Goal: Transaction & Acquisition: Subscribe to service/newsletter

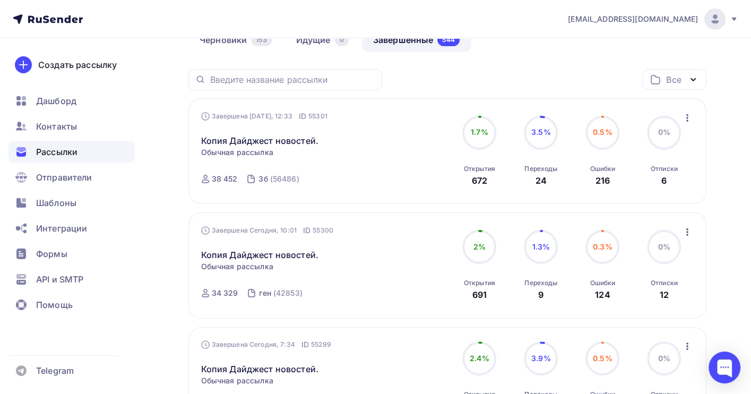
scroll to position [141, 0]
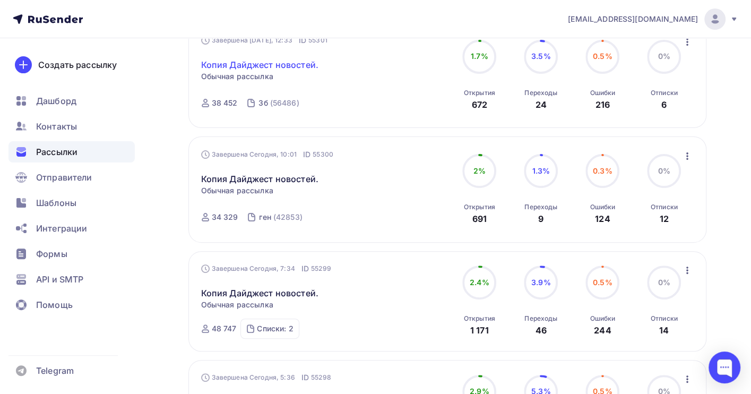
click at [298, 64] on link "Копия Дайджест новостей." at bounding box center [259, 64] width 117 height 13
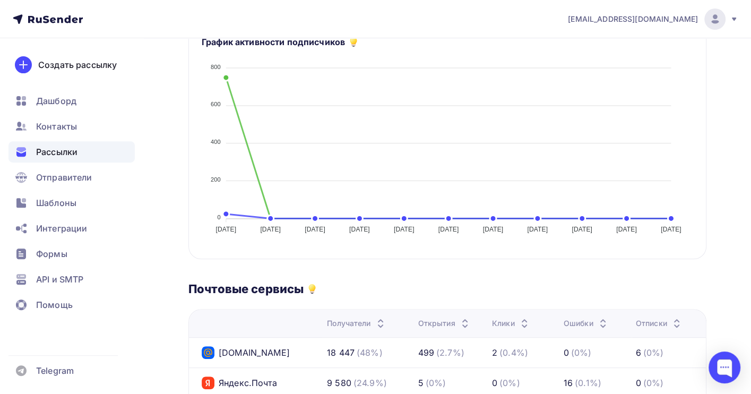
scroll to position [140, 0]
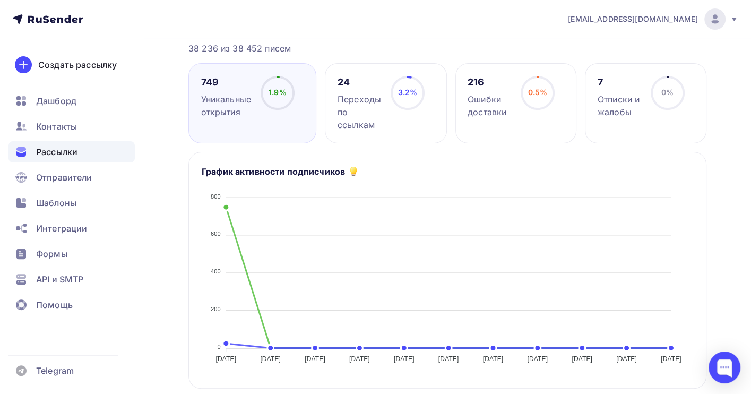
click at [66, 147] on span "Рассылки" at bounding box center [56, 151] width 41 height 13
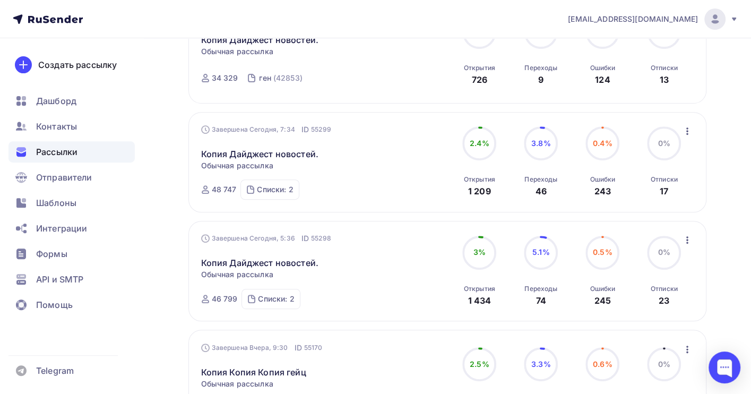
scroll to position [212, 0]
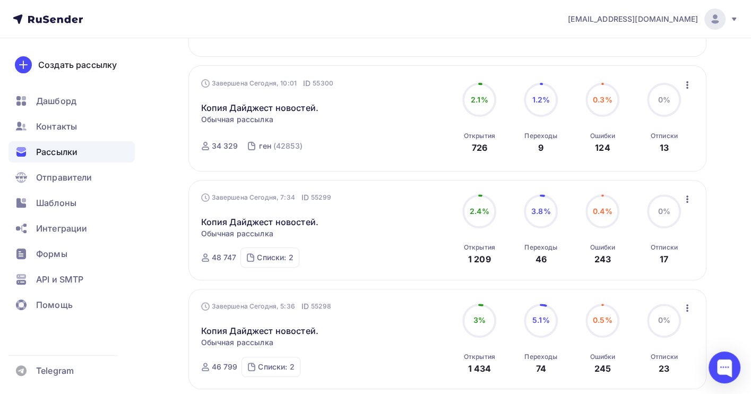
click at [689, 85] on icon "button" at bounding box center [687, 85] width 13 height 13
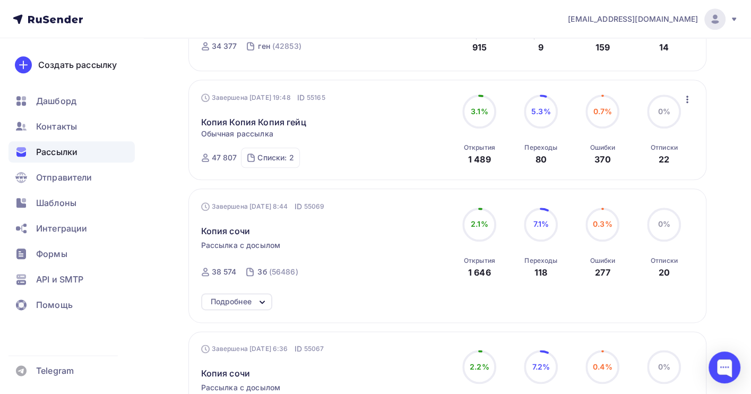
scroll to position [848, 0]
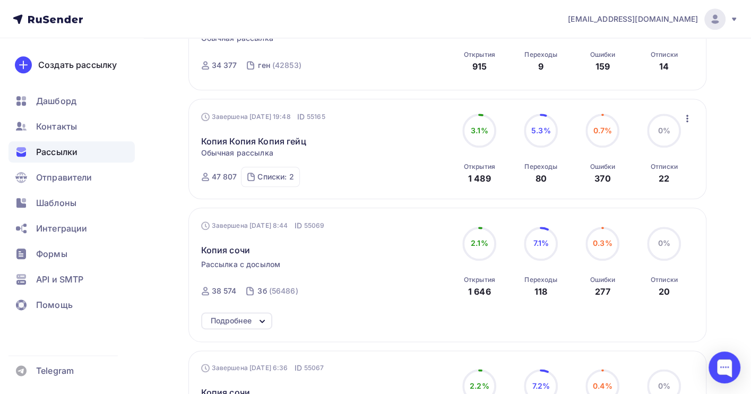
click at [686, 122] on icon "button" at bounding box center [687, 118] width 2 height 7
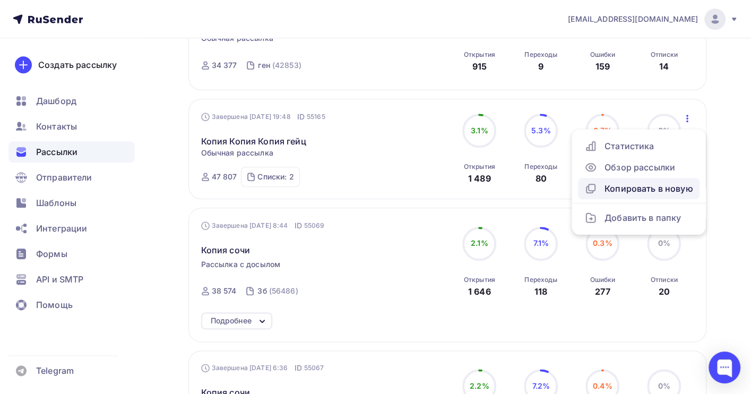
click at [645, 189] on div "Копировать в новую" at bounding box center [638, 188] width 109 height 13
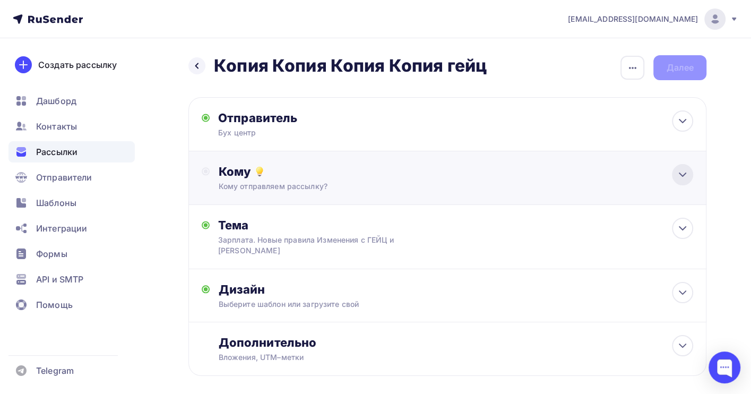
click at [681, 176] on icon at bounding box center [682, 174] width 6 height 3
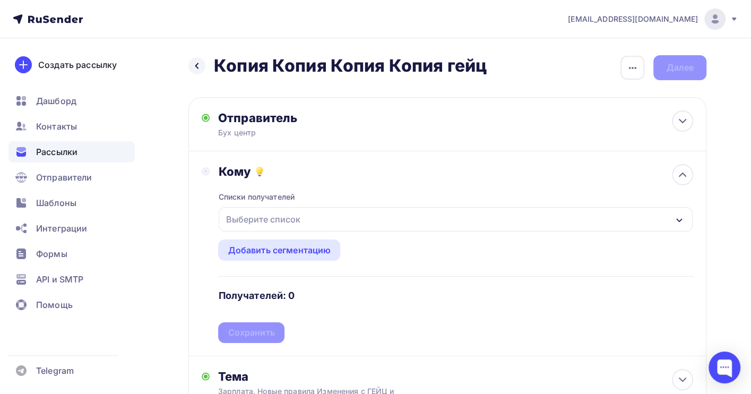
click at [242, 221] on div "Выберите список" at bounding box center [262, 219] width 83 height 19
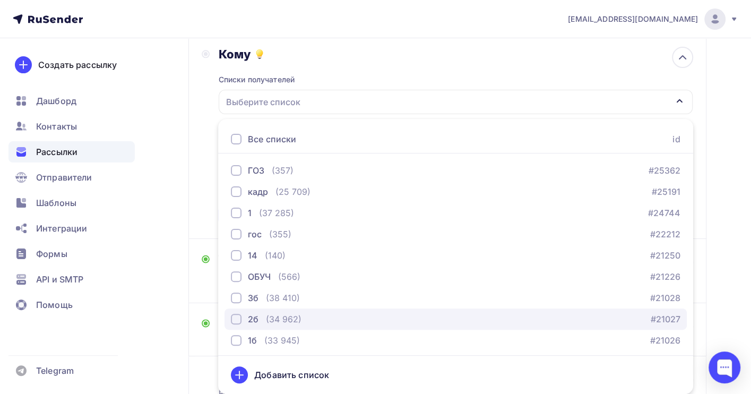
click at [274, 316] on div "(34 962)" at bounding box center [284, 318] width 36 height 13
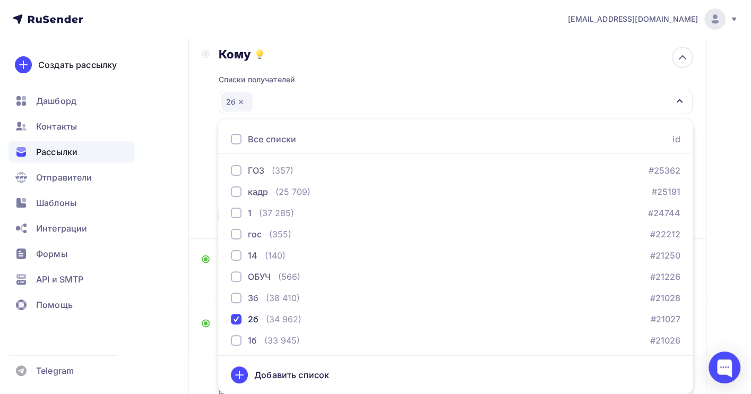
click at [726, 238] on div "Назад Копия Копия Копия Копия гейц Копия Копия Копия Копия гейц Закончить позже…" at bounding box center [375, 199] width 751 height 557
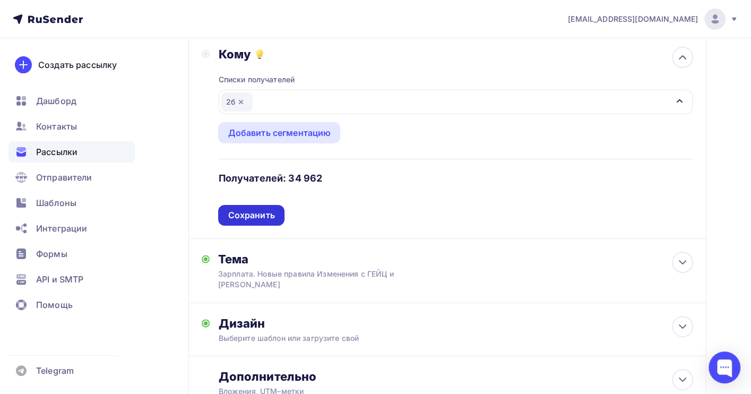
click at [247, 216] on div "Сохранить" at bounding box center [251, 215] width 47 height 12
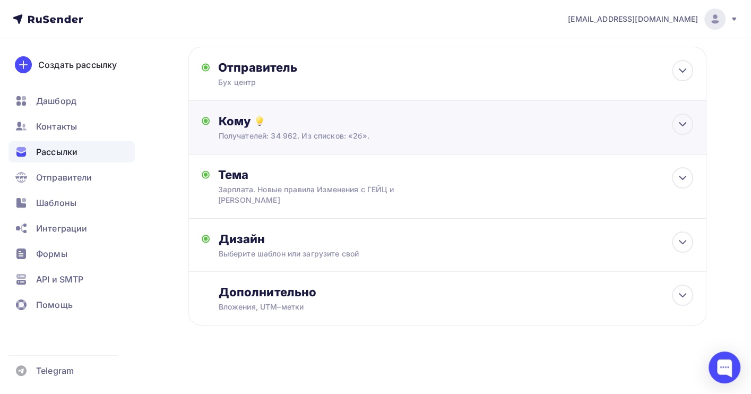
scroll to position [51, 0]
click at [682, 242] on icon at bounding box center [682, 241] width 6 height 3
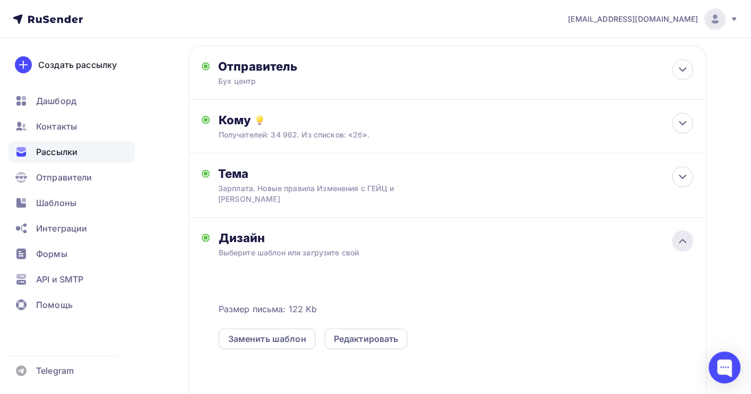
scroll to position [117, 0]
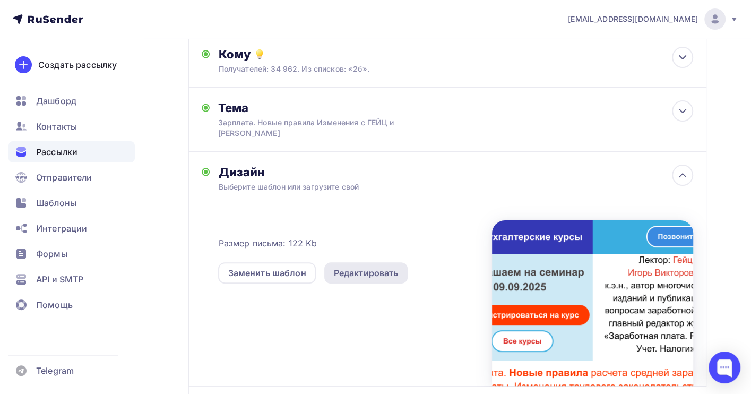
click at [360, 269] on div "Редактировать" at bounding box center [366, 272] width 65 height 13
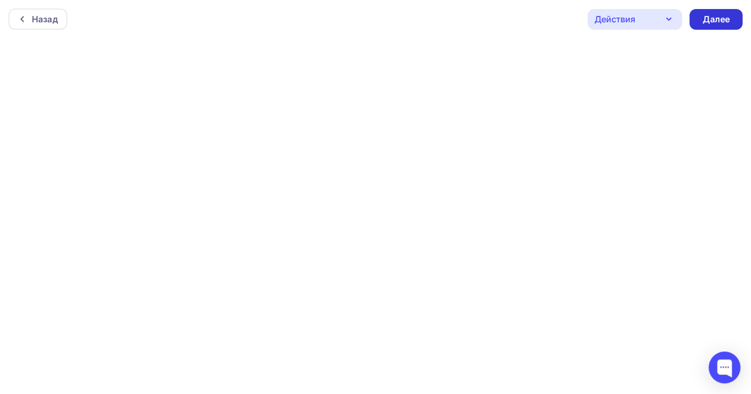
click at [725, 18] on div "Далее" at bounding box center [716, 19] width 28 height 12
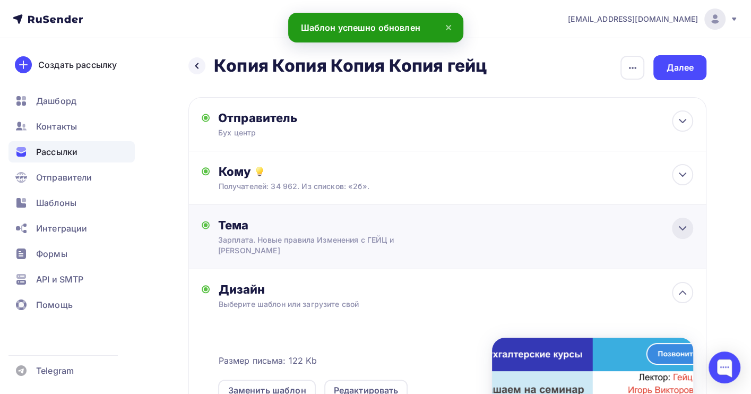
click at [685, 229] on icon at bounding box center [682, 228] width 13 height 13
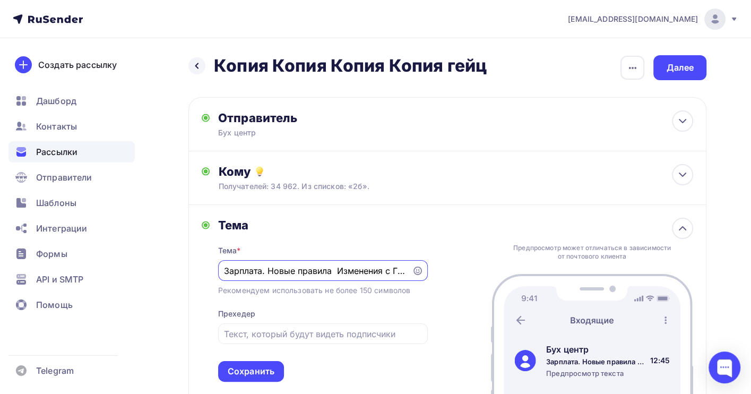
drag, startPoint x: 314, startPoint y: 272, endPoint x: 223, endPoint y: 272, distance: 91.2
click at [223, 272] on div "Зарплата. Новые правила Изменения с ГЕЙЦ и [PERSON_NAME]" at bounding box center [323, 270] width 210 height 21
drag, startPoint x: 383, startPoint y: 273, endPoint x: 214, endPoint y: 273, distance: 169.2
click at [214, 273] on div "[PERSON_NAME] * с сентября Изменения в расчете Зарплаты с ГЕЙЦ и [PERSON_NAME] …" at bounding box center [315, 300] width 226 height 164
type input "с сентября Изменения в расчете Зарплаты с ГЕЙЦ и [PERSON_NAME]"
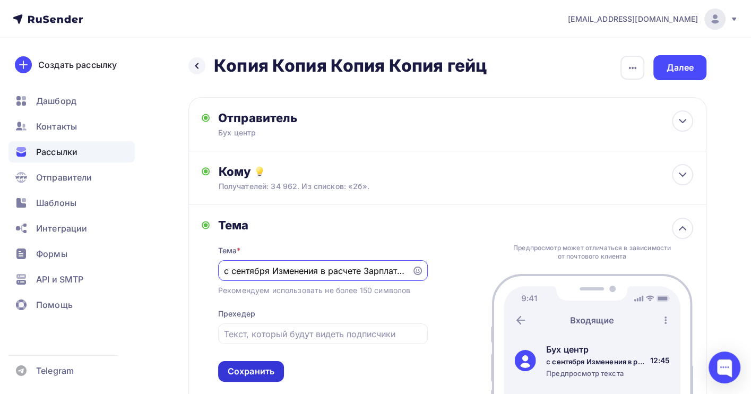
click at [260, 373] on div "Сохранить" at bounding box center [251, 371] width 47 height 12
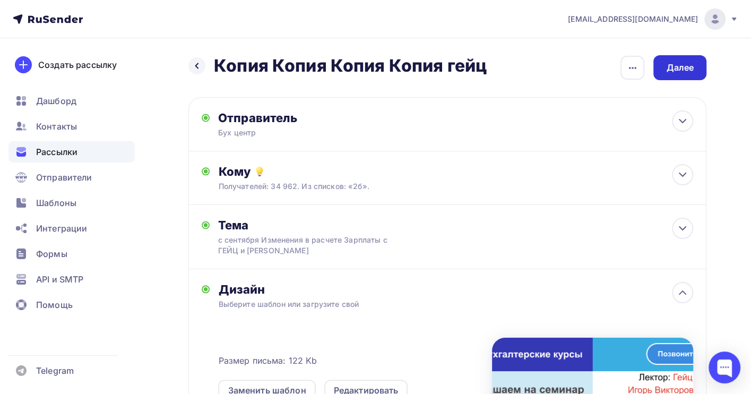
click at [680, 69] on div "Далее" at bounding box center [680, 68] width 28 height 12
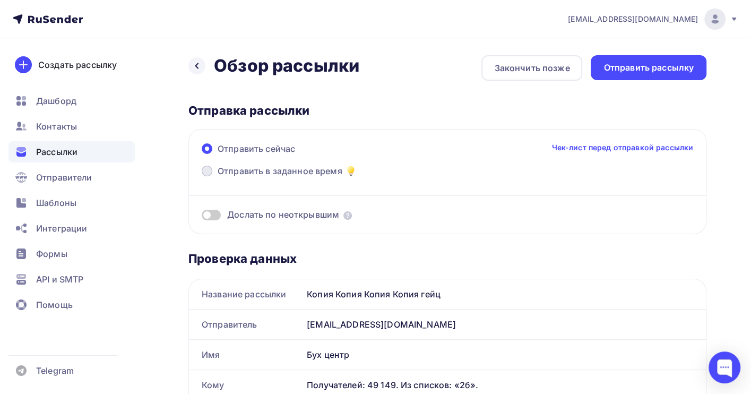
click at [300, 171] on span "Отправить в заданное время" at bounding box center [280, 170] width 125 height 13
click at [218, 177] on input "Отправить в заданное время" at bounding box center [218, 177] width 0 height 0
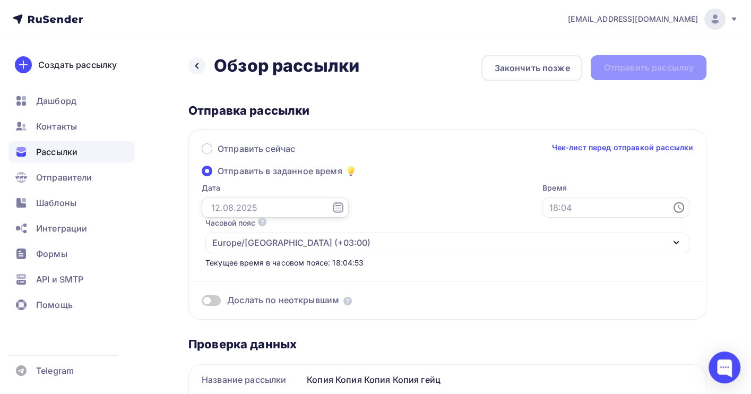
click at [244, 209] on input "text" at bounding box center [275, 207] width 147 height 20
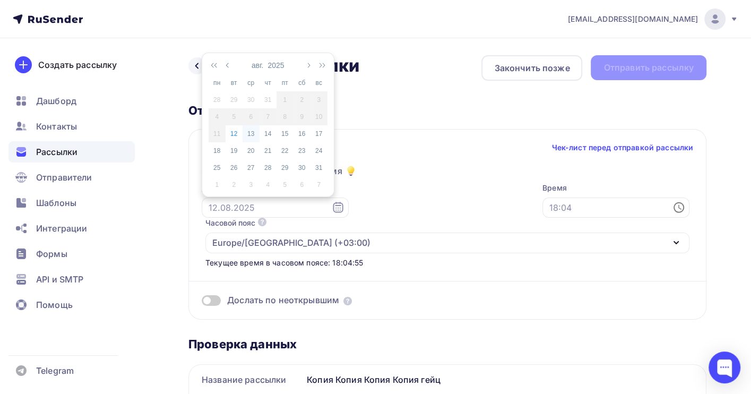
click at [250, 132] on div "13" at bounding box center [250, 134] width 17 height 10
type input "[DATE]"
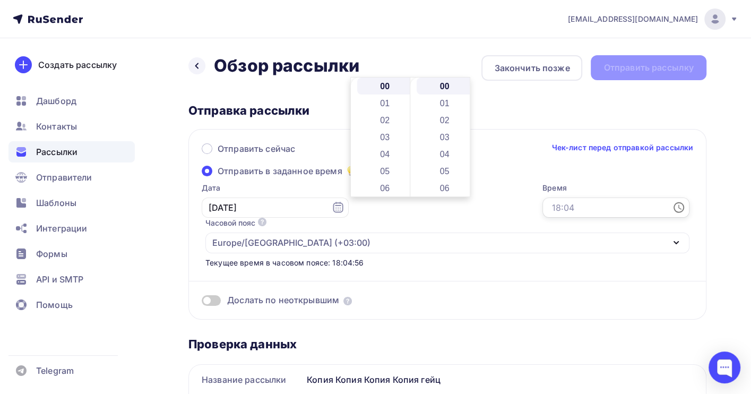
click at [542, 204] on input "text" at bounding box center [615, 207] width 147 height 20
click at [388, 170] on li "05" at bounding box center [385, 170] width 57 height 17
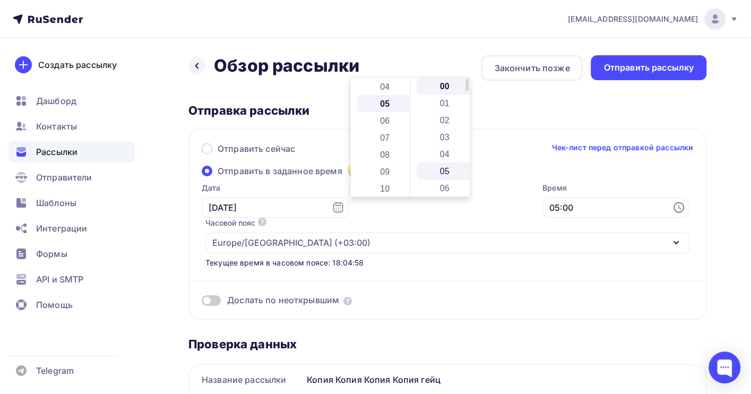
scroll to position [84, 0]
click at [449, 177] on li "18" at bounding box center [444, 179] width 57 height 17
type input "05:18"
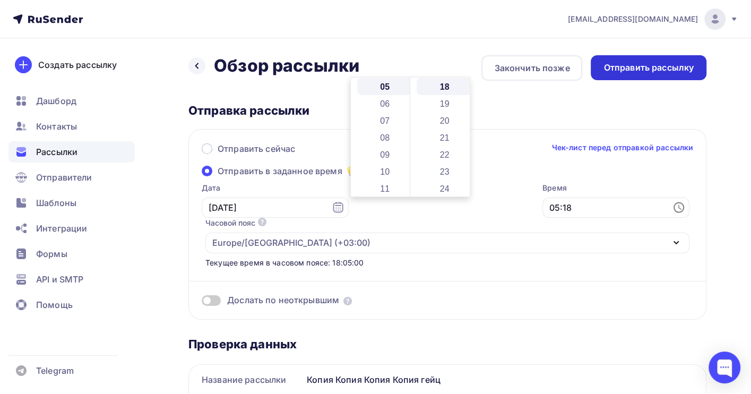
click at [636, 69] on div "Отправить рассылку" at bounding box center [648, 68] width 90 height 12
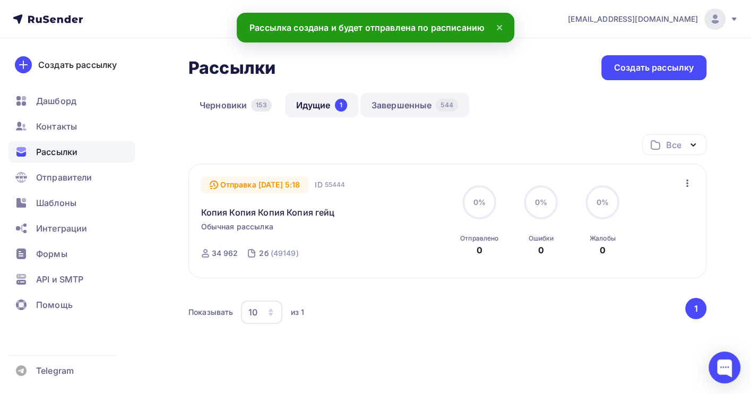
click at [411, 105] on link "Завершенные 544" at bounding box center [414, 105] width 109 height 24
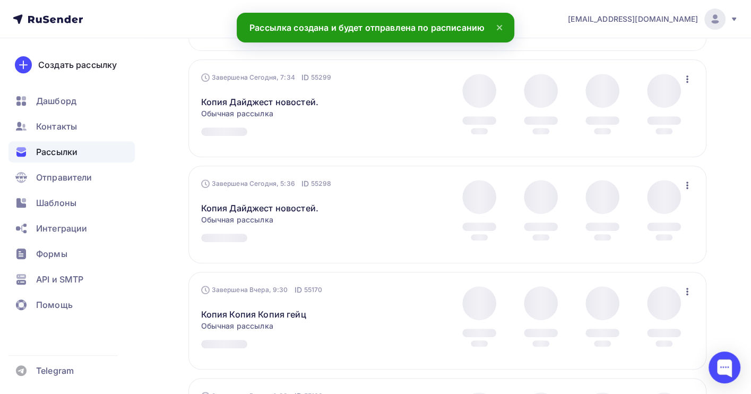
scroll to position [340, 0]
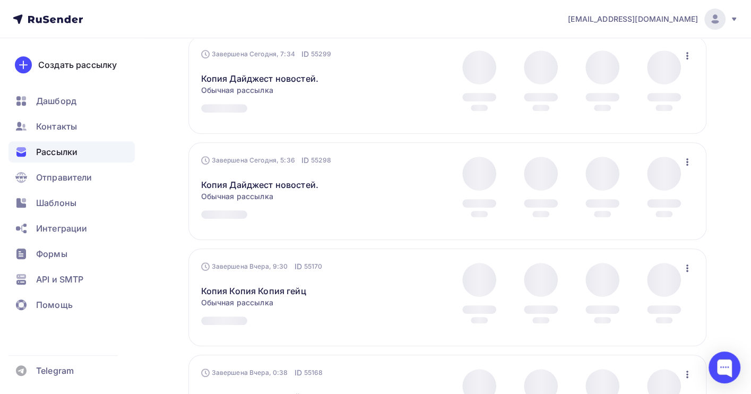
click at [688, 266] on div "Завершена [DATE], 9:30 ID 55170 Копия Копия Копия гейц Статистика Обзор рассылк…" at bounding box center [447, 297] width 518 height 98
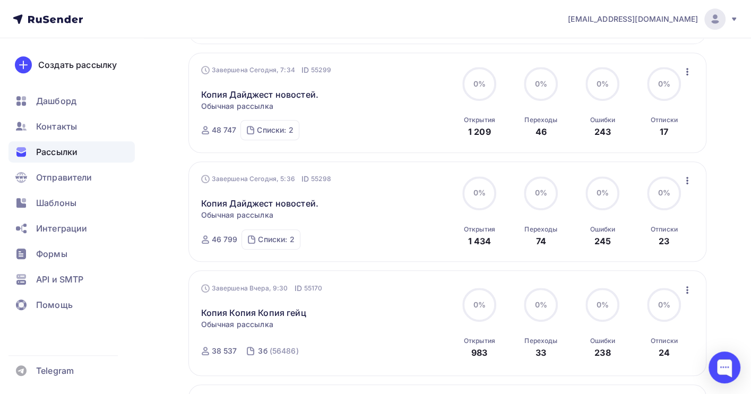
scroll to position [349, 0]
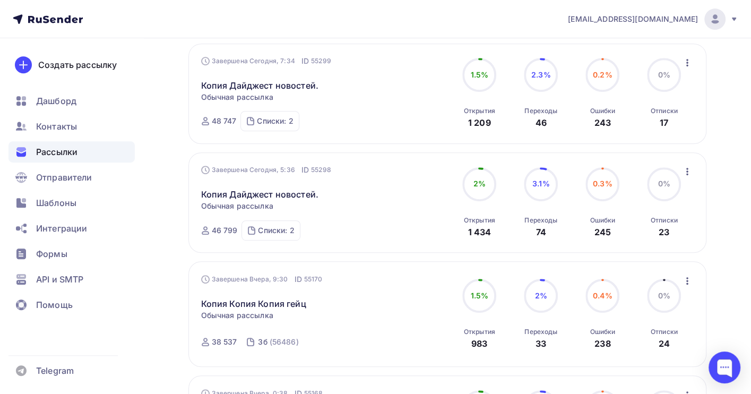
click at [684, 284] on icon "button" at bounding box center [687, 280] width 13 height 13
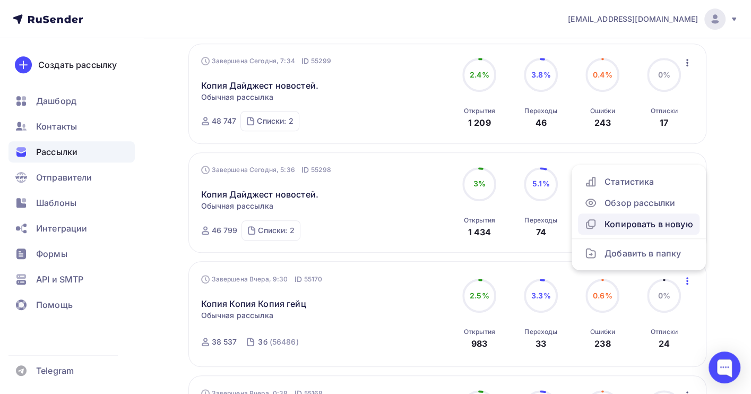
click at [624, 222] on div "Копировать в новую" at bounding box center [638, 224] width 109 height 13
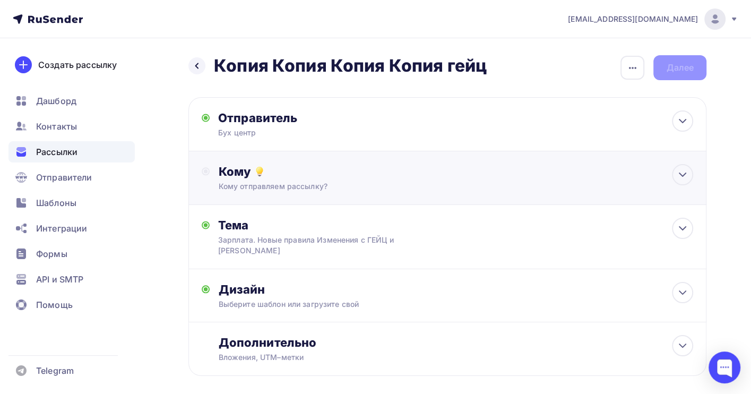
click at [326, 174] on div "Кому" at bounding box center [455, 171] width 475 height 15
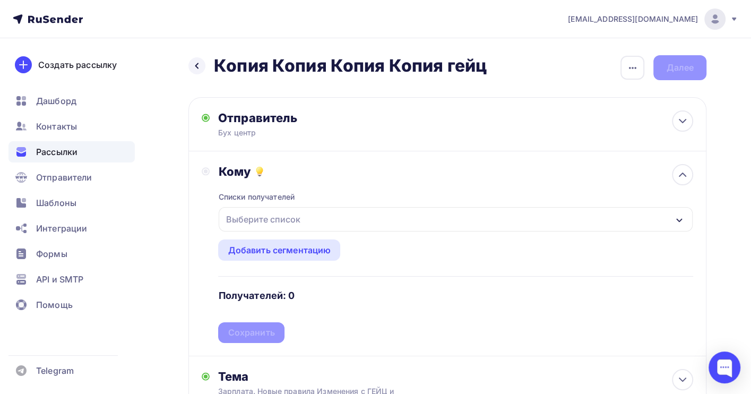
click at [261, 213] on div "Выберите список" at bounding box center [262, 219] width 83 height 19
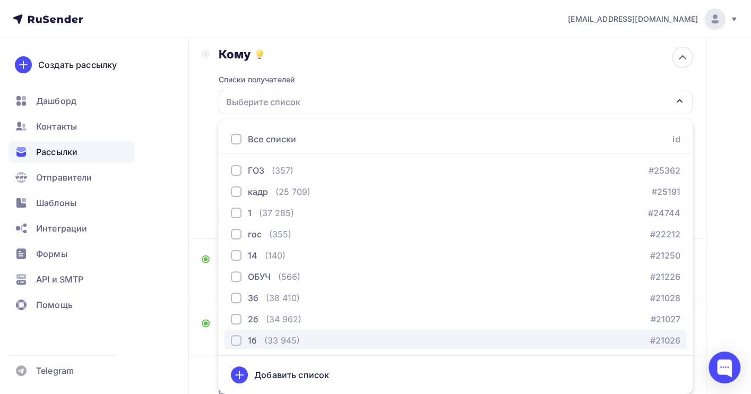
click at [280, 337] on div "(33 945)" at bounding box center [282, 340] width 36 height 13
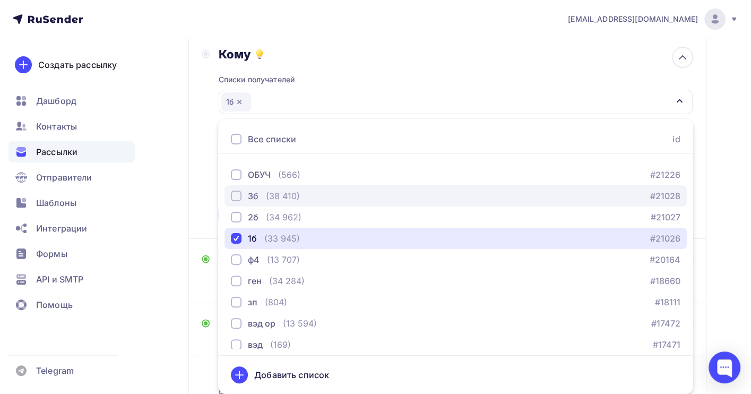
scroll to position [108, 0]
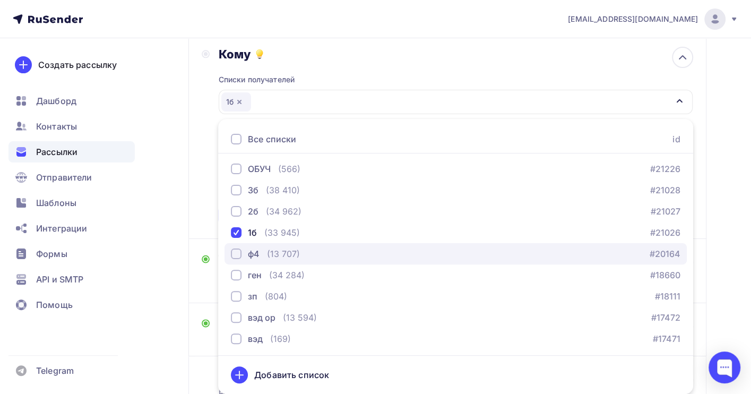
click at [311, 251] on div "ф4 (13 707) #20164" at bounding box center [455, 253] width 449 height 13
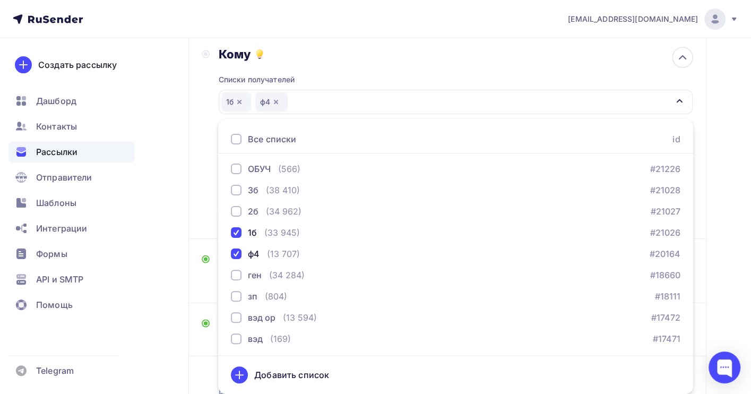
click at [745, 221] on div "Назад Копия Копия Копия Копия гейц Копия Копия Копия Копия гейц Закончить позже…" at bounding box center [375, 199] width 751 height 557
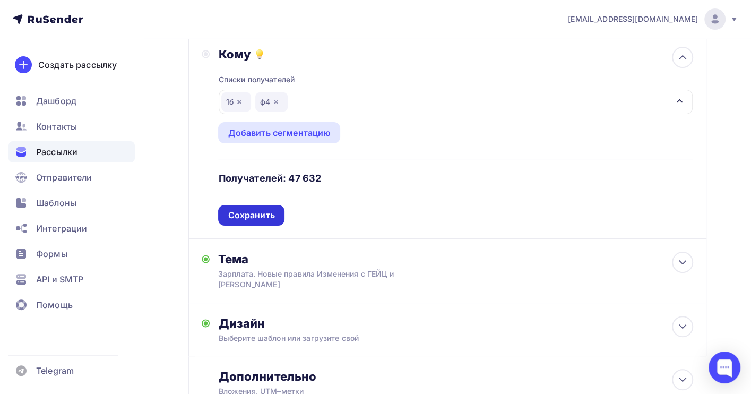
click at [236, 210] on div "Сохранить" at bounding box center [251, 215] width 47 height 12
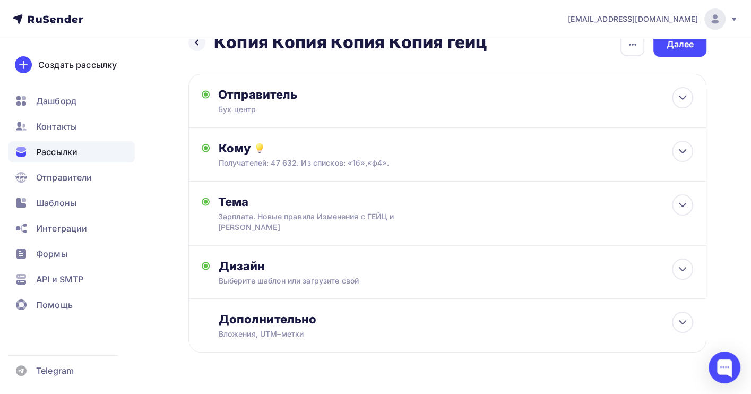
scroll to position [0, 0]
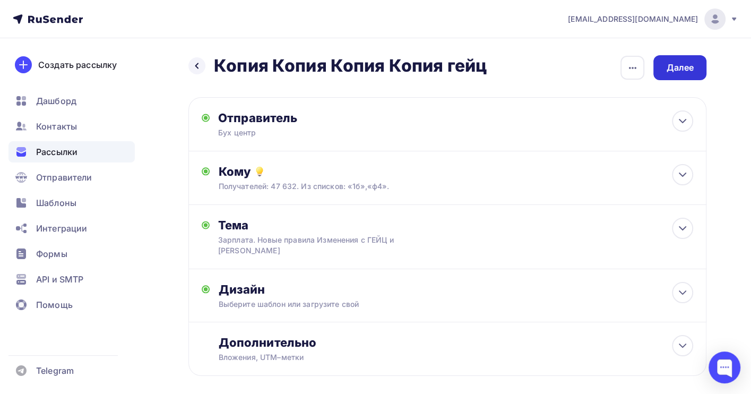
click at [681, 67] on div "Далее" at bounding box center [680, 68] width 28 height 12
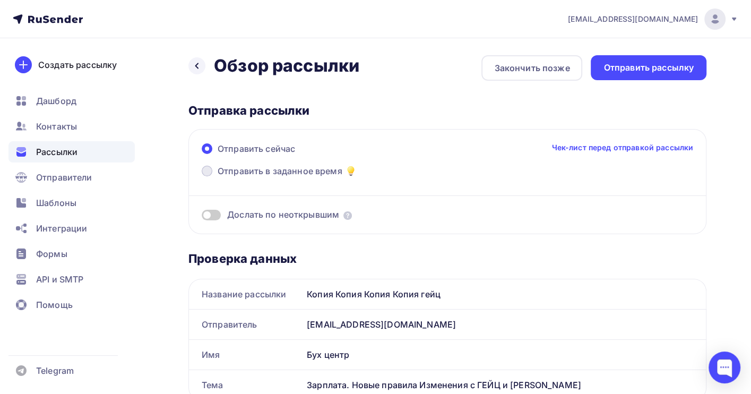
click at [236, 169] on span "Отправить в заданное время" at bounding box center [280, 170] width 125 height 13
click at [218, 177] on input "Отправить в заданное время" at bounding box center [218, 177] width 0 height 0
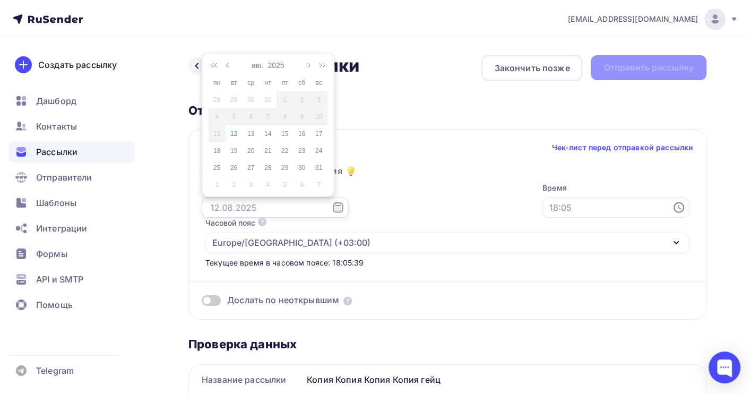
click at [231, 207] on input "text" at bounding box center [275, 207] width 147 height 20
click at [252, 131] on div "13" at bounding box center [250, 134] width 17 height 10
type input "[DATE]"
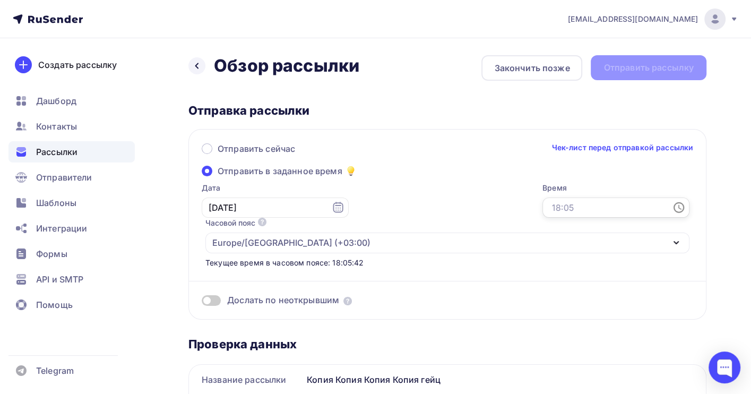
click at [542, 206] on input "text" at bounding box center [615, 207] width 147 height 20
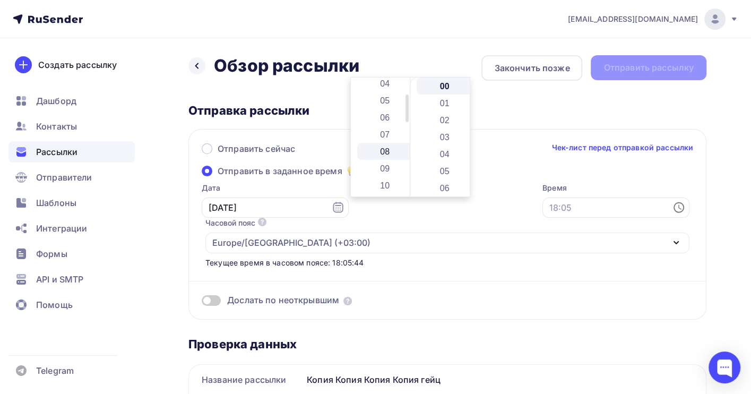
click at [388, 132] on li "07" at bounding box center [385, 134] width 57 height 17
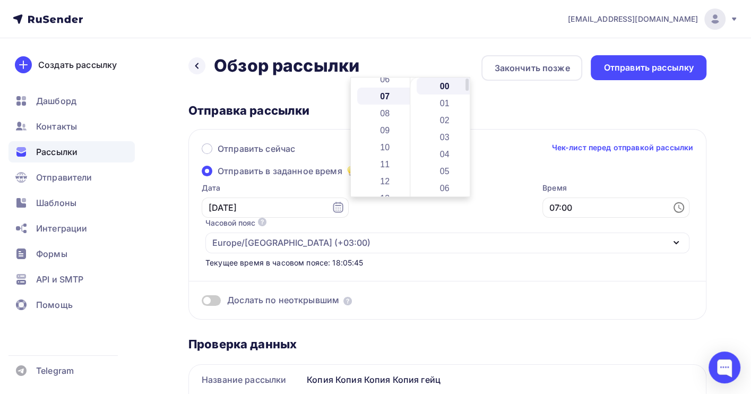
scroll to position [119, 0]
click at [440, 149] on li "37" at bounding box center [444, 148] width 57 height 17
type input "07:37"
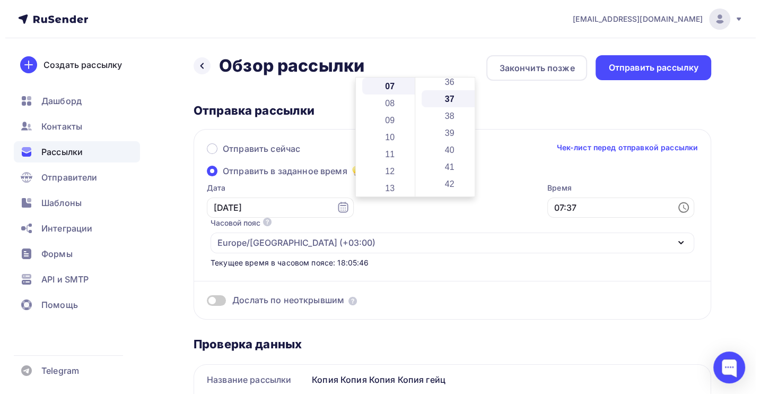
scroll to position [628, 0]
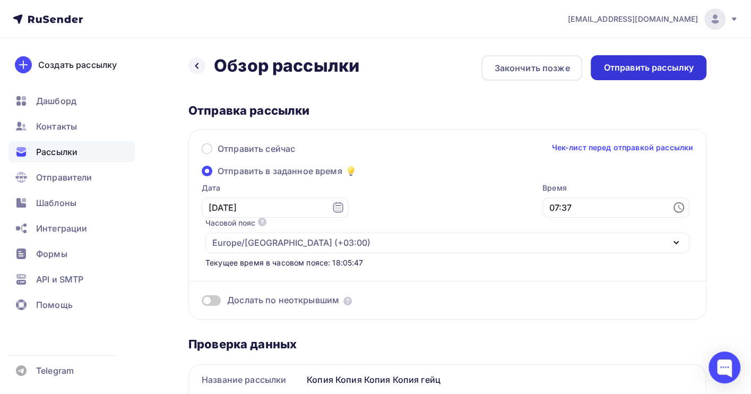
click at [634, 69] on div "Отправить рассылку" at bounding box center [648, 68] width 90 height 12
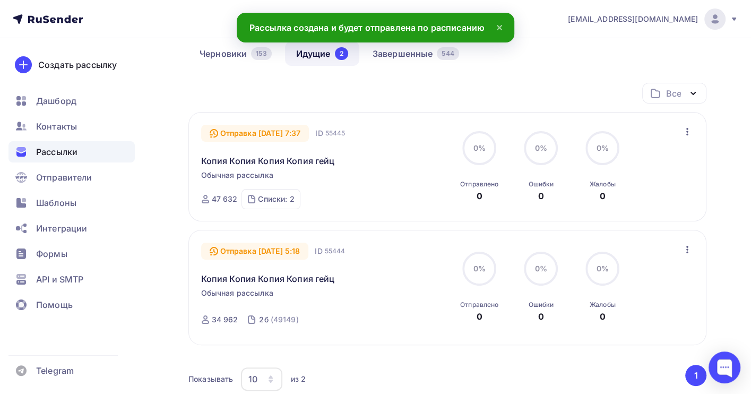
scroll to position [71, 0]
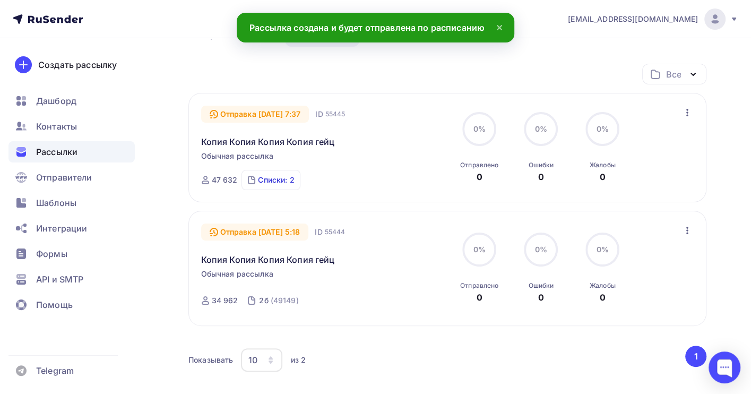
click at [273, 180] on div "Списки: 2" at bounding box center [276, 180] width 36 height 11
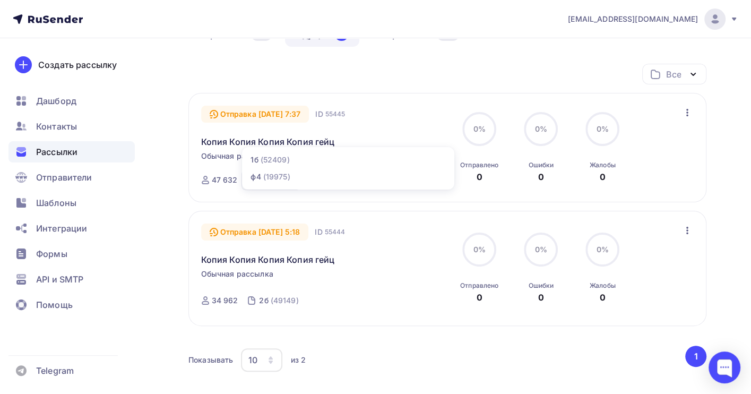
click at [727, 188] on div "Рассылки Рассылки Создать рассылку [GEOGRAPHIC_DATA] 153 Идущие 2 Завершенные 5…" at bounding box center [375, 224] width 751 height 512
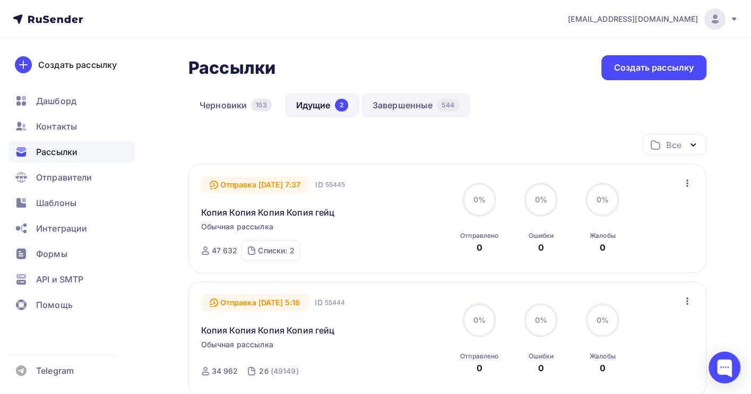
click at [402, 102] on link "Завершенные 544" at bounding box center [415, 105] width 109 height 24
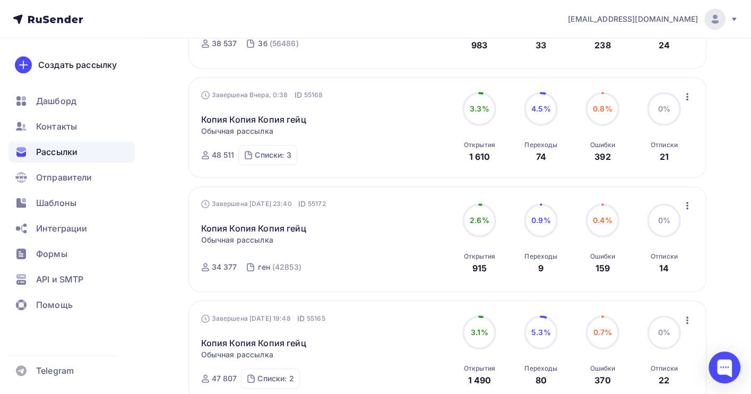
scroll to position [716, 0]
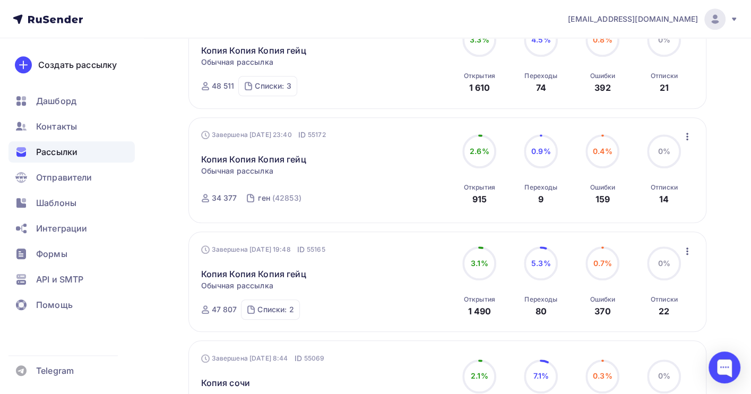
click at [689, 140] on icon "button" at bounding box center [687, 136] width 13 height 13
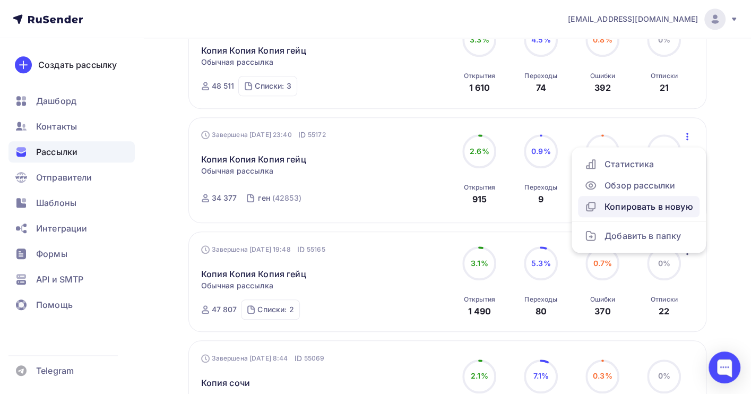
click at [651, 207] on div "Копировать в новую" at bounding box center [638, 206] width 109 height 13
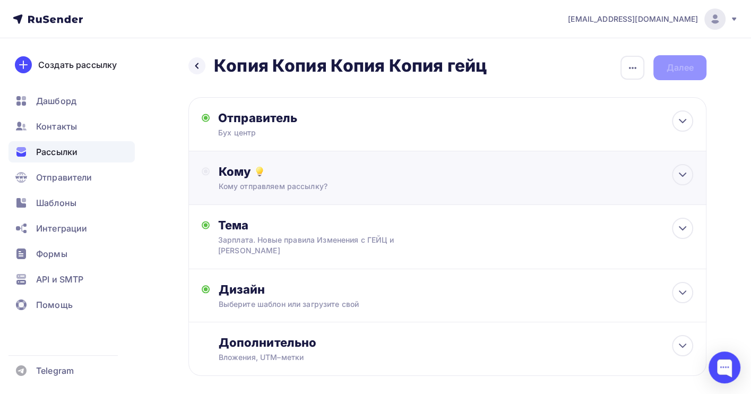
click at [258, 181] on div "Кому отправляем рассылку?" at bounding box center [431, 186] width 427 height 11
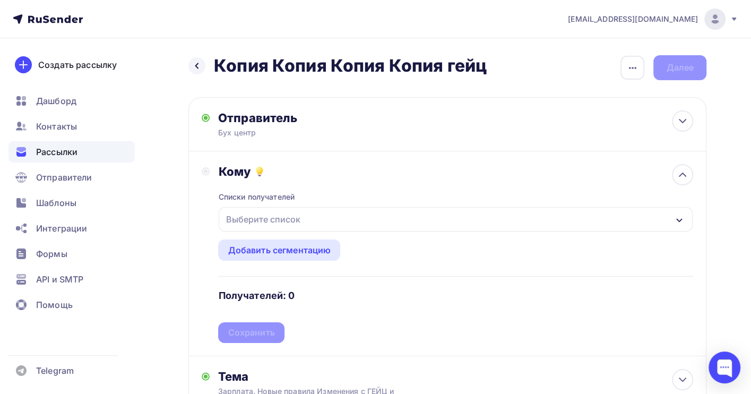
click at [260, 220] on div "Выберите список" at bounding box center [262, 219] width 83 height 19
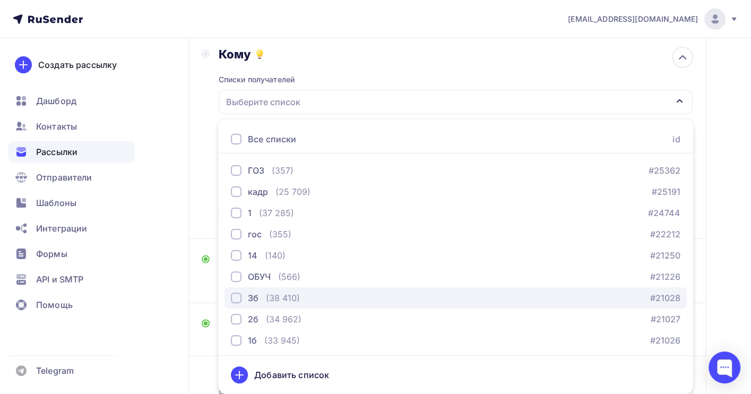
click at [286, 295] on div "(38 410)" at bounding box center [283, 297] width 34 height 13
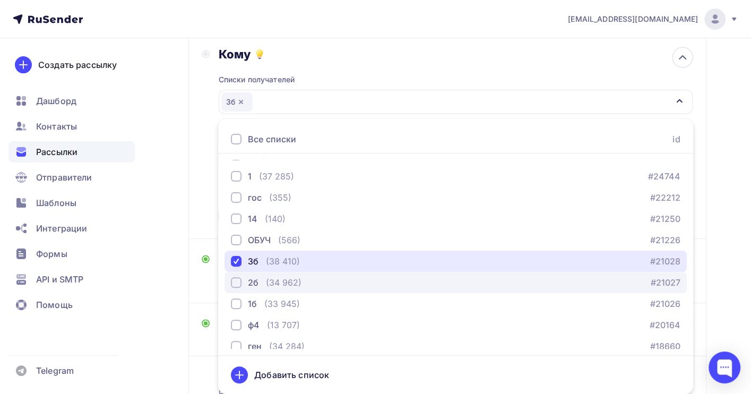
scroll to position [0, 0]
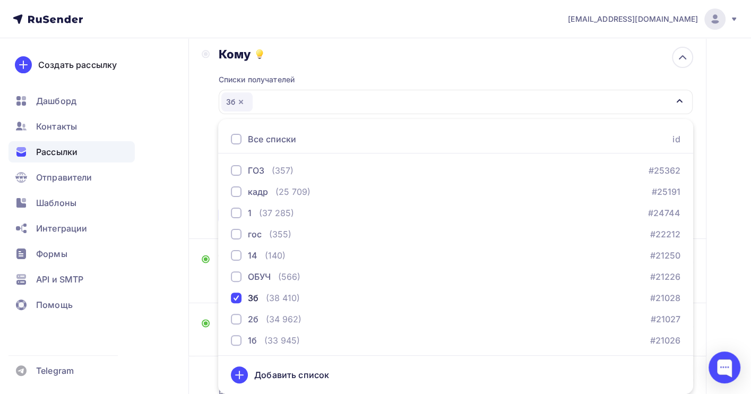
click at [728, 243] on div "Назад Копия Копия Копия Копия гейц Копия Копия Копия Копия гейц Закончить позже…" at bounding box center [375, 199] width 751 height 557
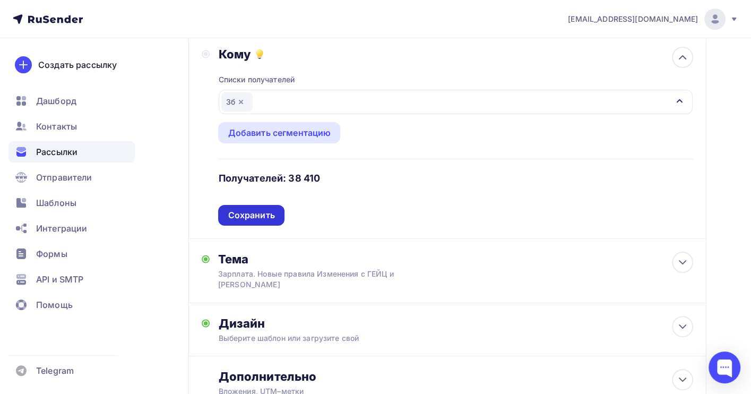
click at [277, 214] on div "Сохранить" at bounding box center [251, 215] width 66 height 21
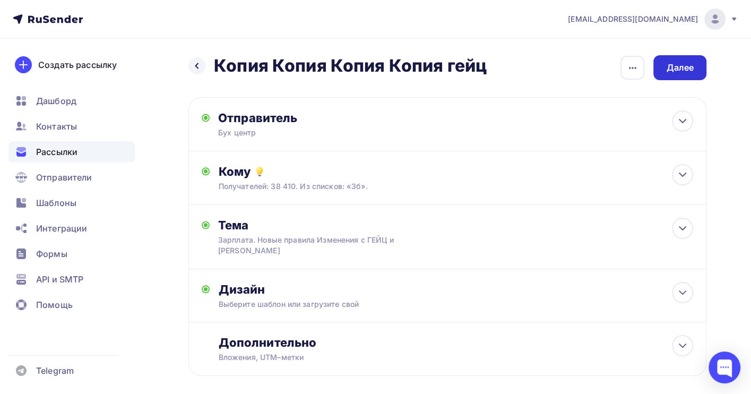
click at [690, 63] on div "Далее" at bounding box center [680, 68] width 28 height 12
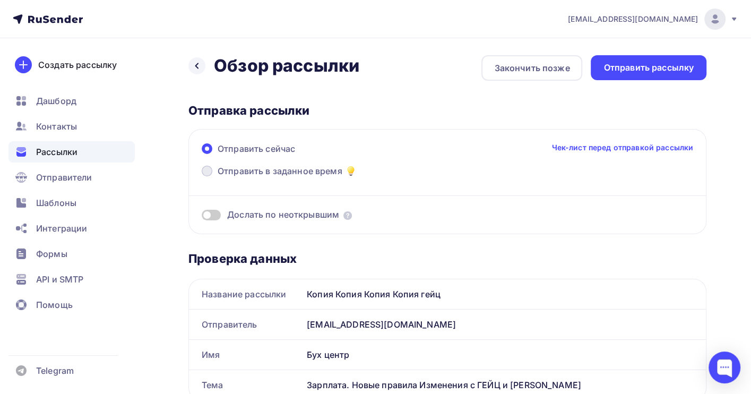
click at [227, 166] on span "Отправить в заданное время" at bounding box center [280, 170] width 125 height 13
click at [218, 177] on input "Отправить в заданное время" at bounding box center [218, 177] width 0 height 0
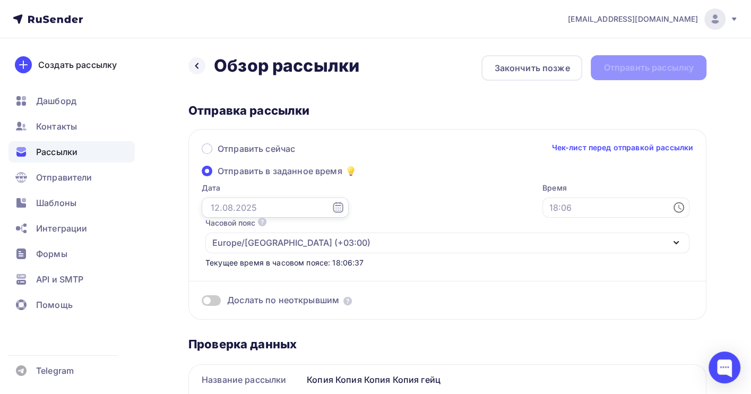
click at [239, 208] on input "text" at bounding box center [275, 207] width 147 height 20
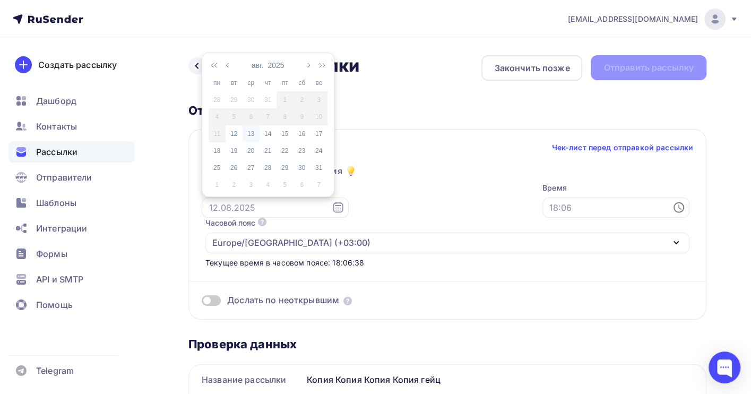
click at [254, 132] on div "13" at bounding box center [250, 134] width 17 height 10
type input "[DATE]"
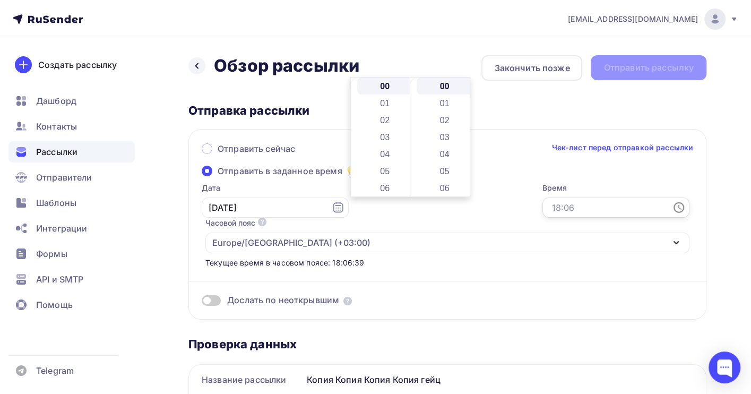
click at [542, 209] on input "text" at bounding box center [615, 207] width 147 height 20
drag, startPoint x: 385, startPoint y: 99, endPoint x: 392, endPoint y: 101, distance: 7.4
click at [385, 98] on li "09" at bounding box center [385, 97] width 57 height 17
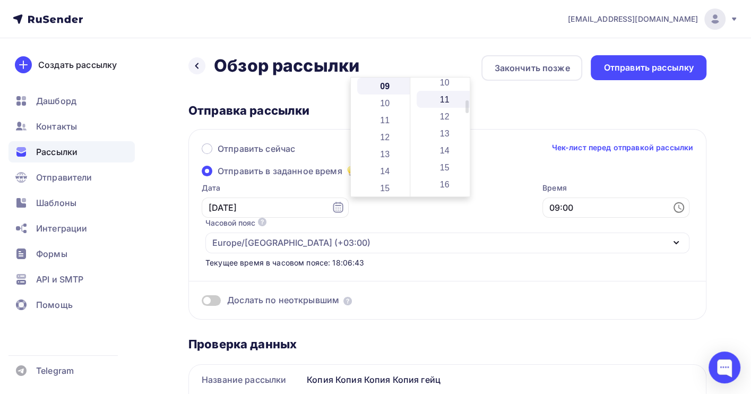
scroll to position [212, 0]
click at [446, 181] on li "35" at bounding box center [444, 185] width 57 height 17
type input "09:35"
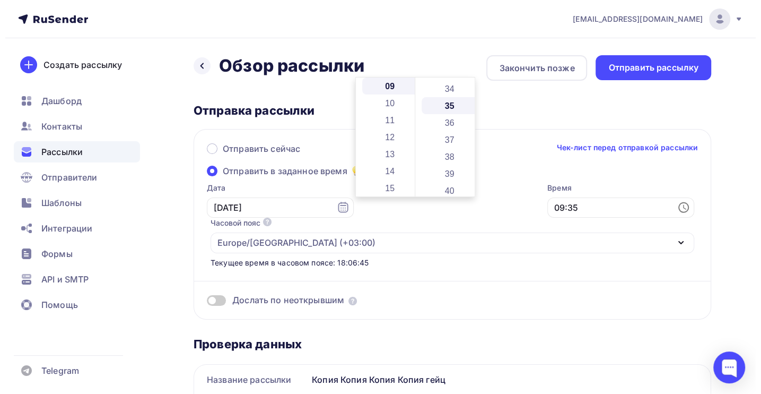
scroll to position [594, 0]
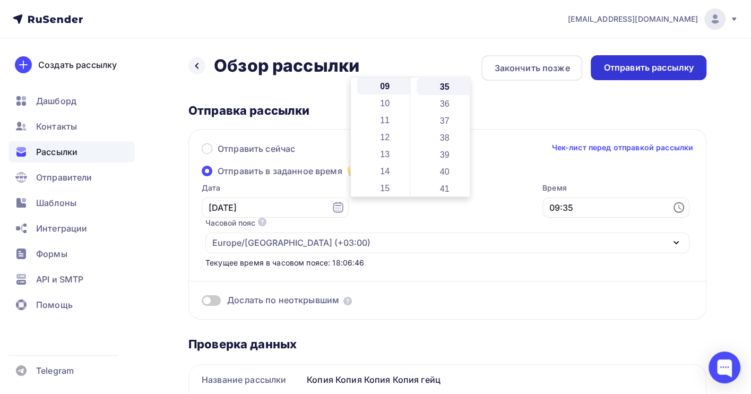
click at [646, 71] on div "Отправить рассылку" at bounding box center [648, 68] width 90 height 12
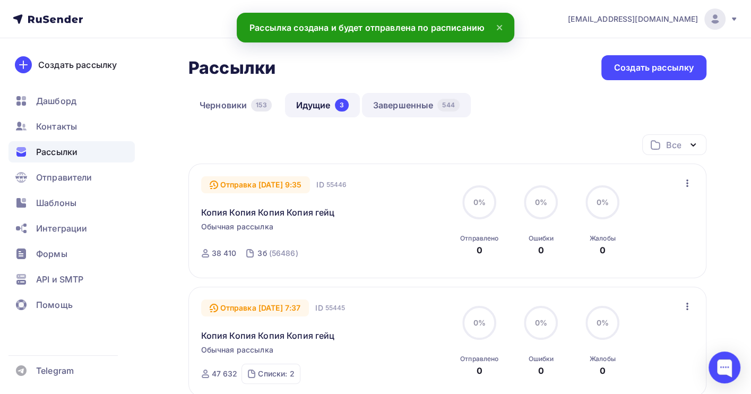
click at [408, 108] on link "Завершенные 544" at bounding box center [416, 105] width 109 height 24
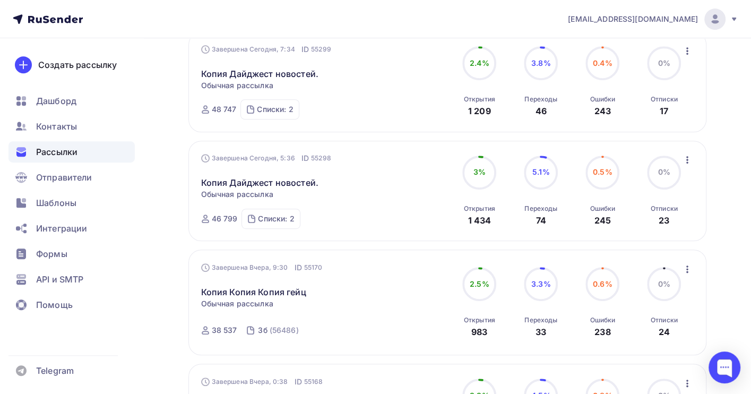
scroll to position [424, 0]
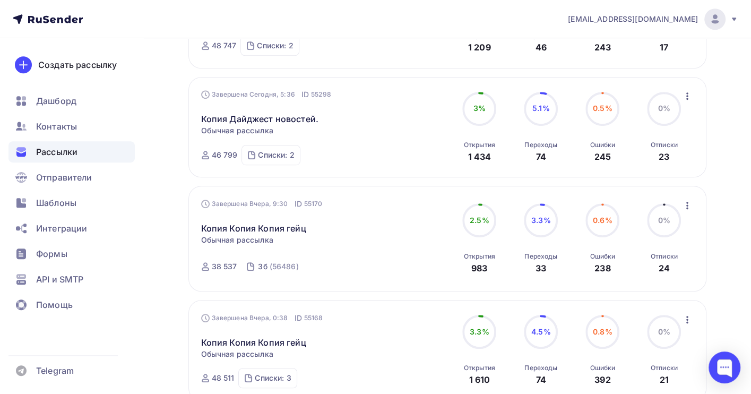
click at [684, 207] on icon "button" at bounding box center [687, 205] width 13 height 13
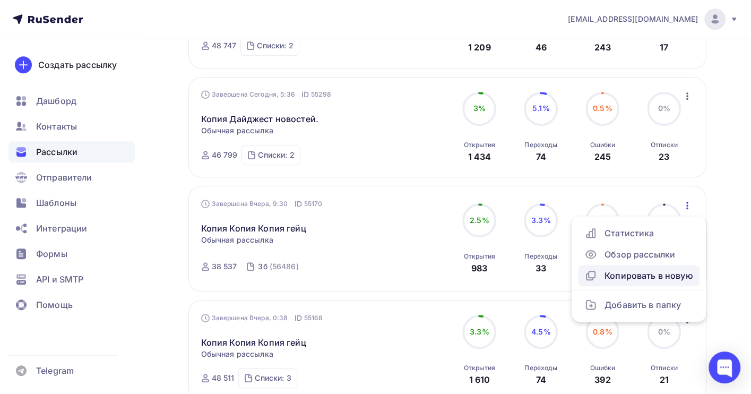
click at [656, 273] on div "Копировать в новую" at bounding box center [638, 275] width 109 height 13
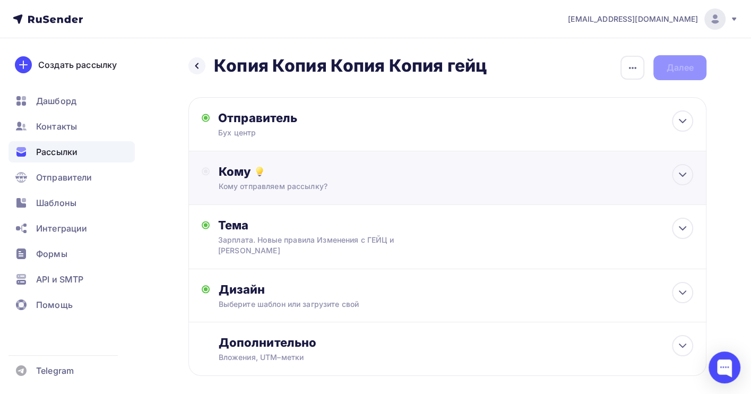
click at [286, 179] on div "Кому" at bounding box center [455, 171] width 475 height 15
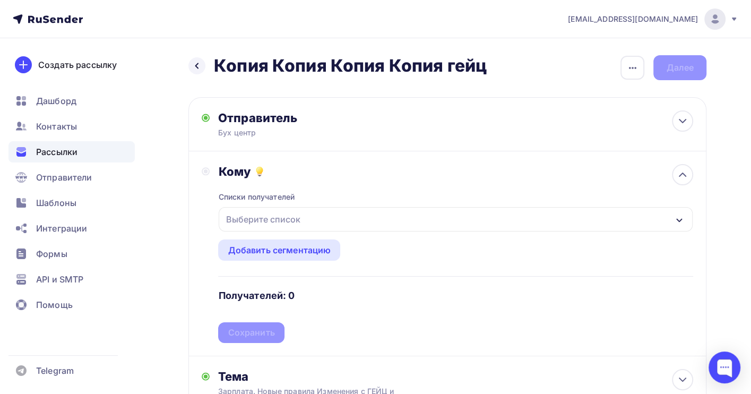
click at [289, 217] on div "Выберите список" at bounding box center [262, 219] width 83 height 19
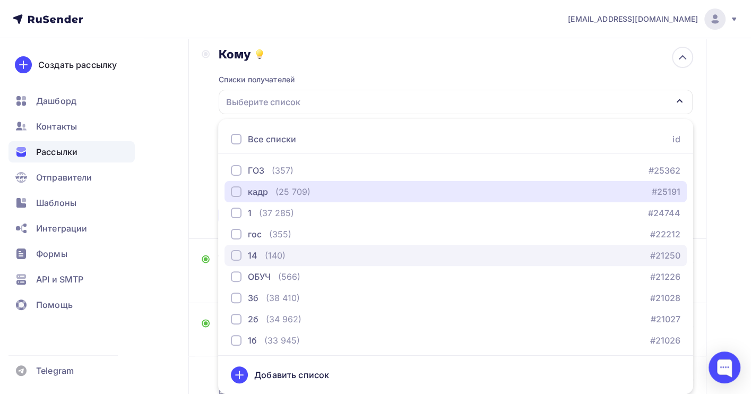
drag, startPoint x: 304, startPoint y: 191, endPoint x: 313, endPoint y: 251, distance: 61.1
click at [305, 191] on div "(25 709)" at bounding box center [292, 191] width 35 height 13
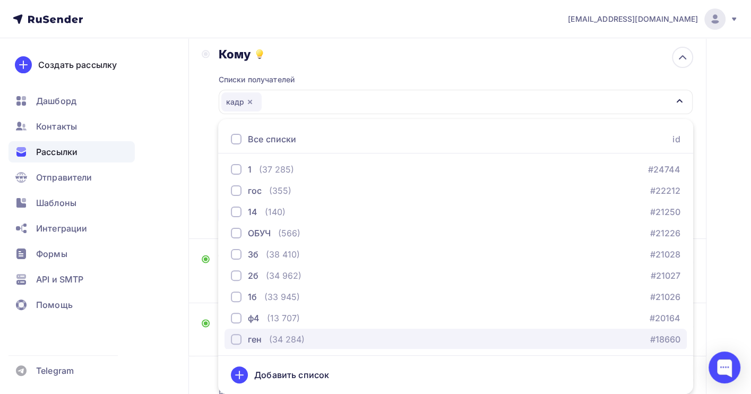
scroll to position [108, 0]
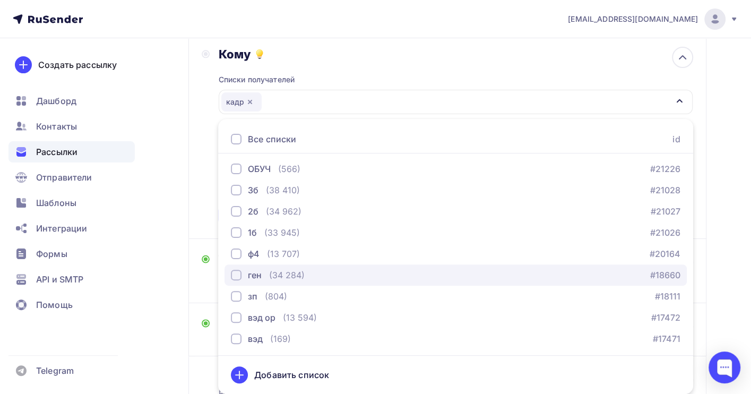
click at [341, 274] on div "ген (34 284) #18660" at bounding box center [455, 274] width 449 height 13
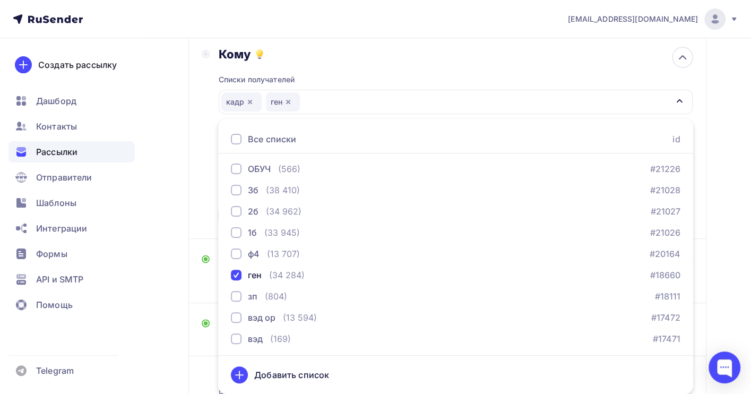
click at [735, 284] on div "Назад Копия Копия Копия Копия гейц Копия Копия Копия Копия гейц Закончить позже…" at bounding box center [375, 199] width 751 height 557
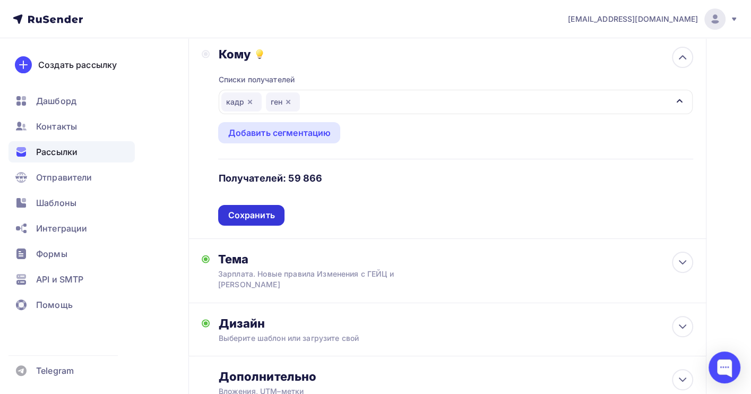
click at [251, 220] on div "Сохранить" at bounding box center [251, 215] width 47 height 12
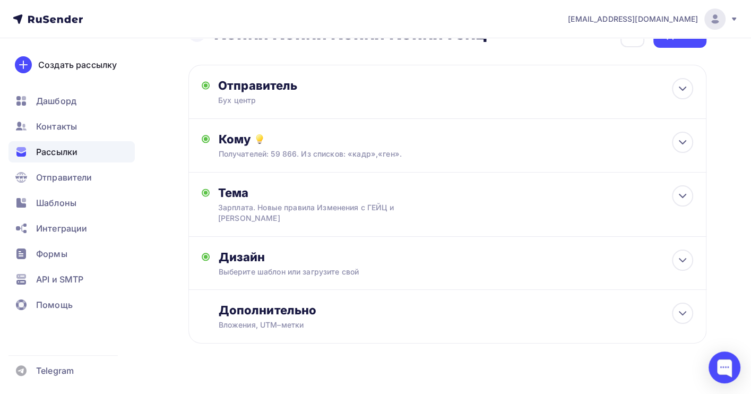
scroll to position [0, 0]
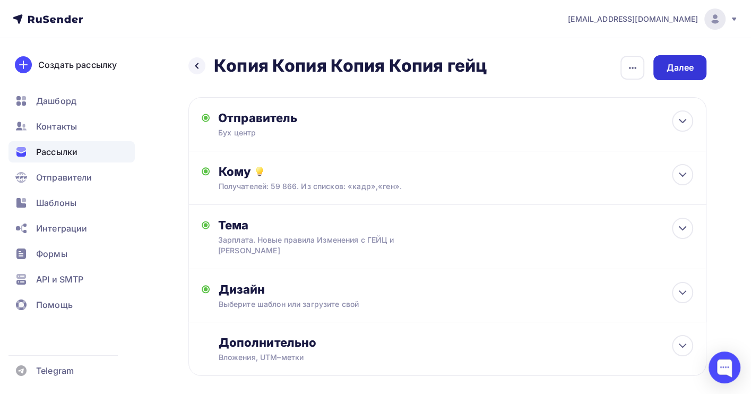
click at [681, 68] on div "Далее" at bounding box center [680, 68] width 28 height 12
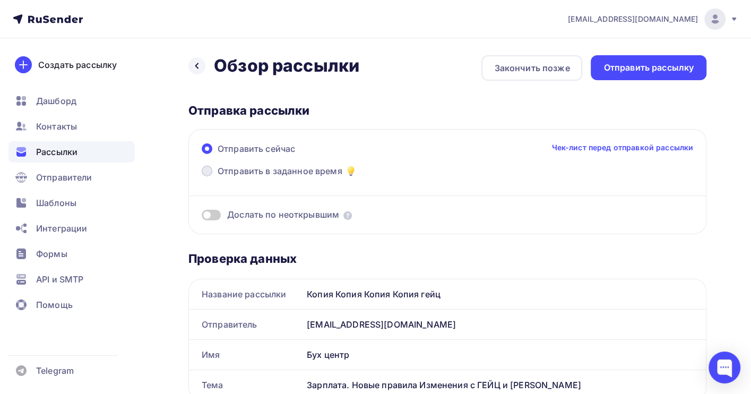
click at [233, 175] on span "Отправить в заданное время" at bounding box center [280, 170] width 125 height 13
click at [218, 177] on input "Отправить в заданное время" at bounding box center [218, 177] width 0 height 0
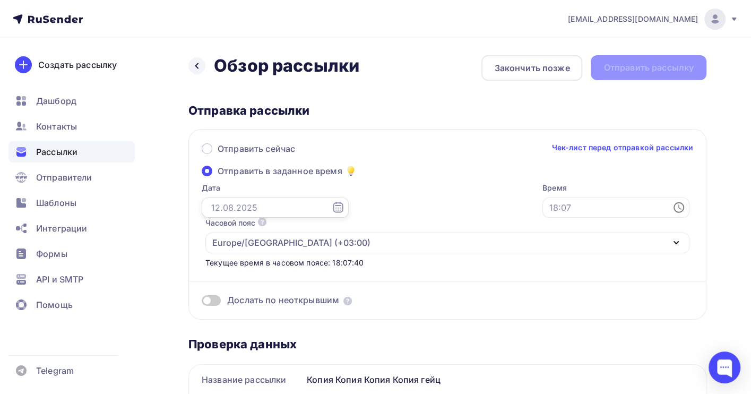
click at [234, 210] on input "text" at bounding box center [275, 207] width 147 height 20
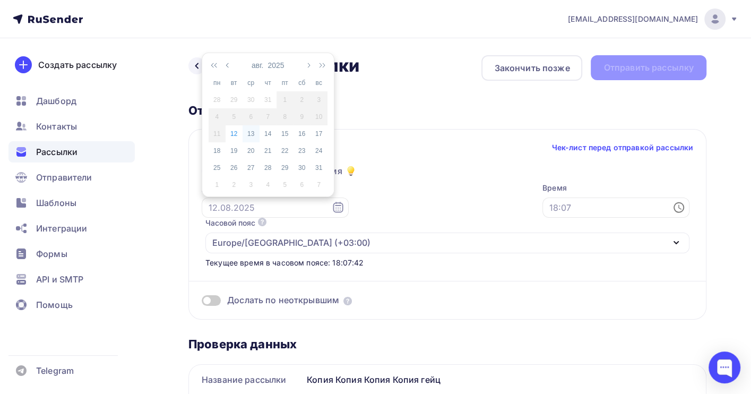
click at [254, 135] on div "13" at bounding box center [250, 134] width 17 height 10
type input "[DATE]"
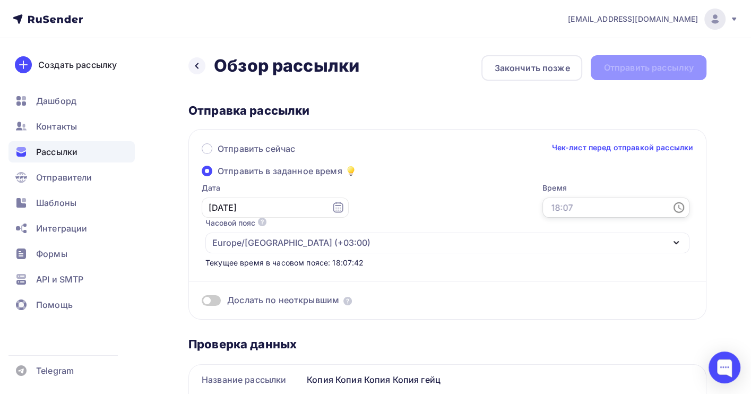
click at [542, 206] on input "text" at bounding box center [615, 207] width 147 height 20
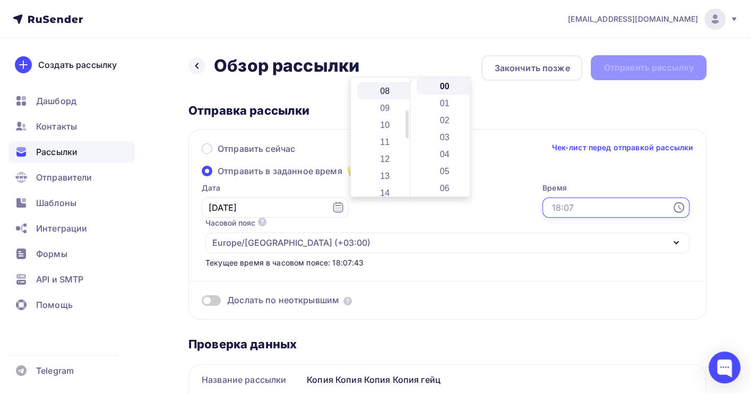
scroll to position [141, 0]
click at [397, 166] on li "13" at bounding box center [385, 165] width 57 height 17
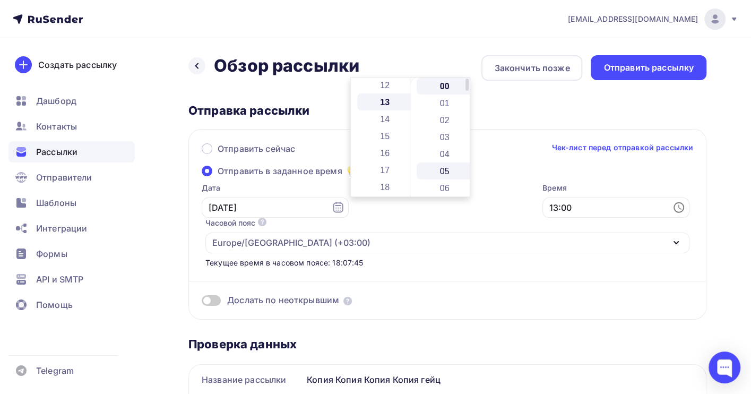
scroll to position [221, 0]
click at [440, 169] on li "05" at bounding box center [444, 170] width 57 height 17
type input "13:05"
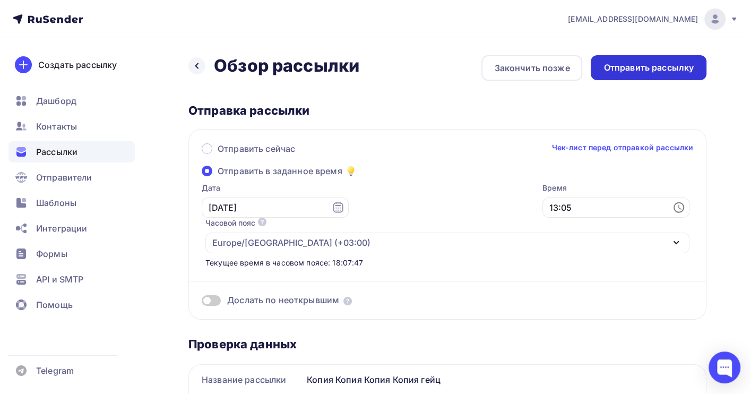
click at [645, 65] on div "Отправить рассылку" at bounding box center [648, 68] width 90 height 12
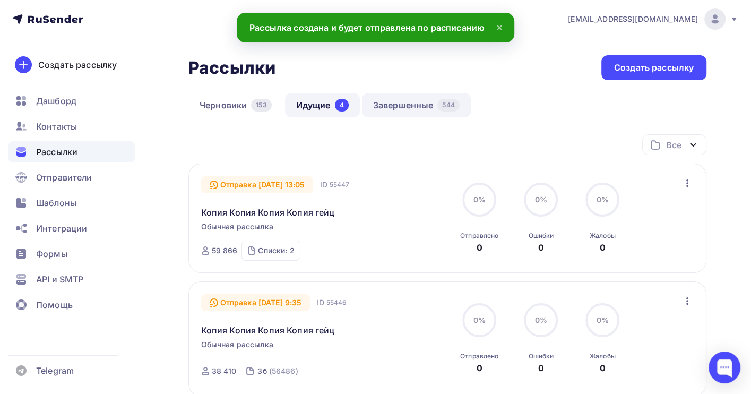
click at [393, 109] on link "Завершенные 544" at bounding box center [416, 105] width 109 height 24
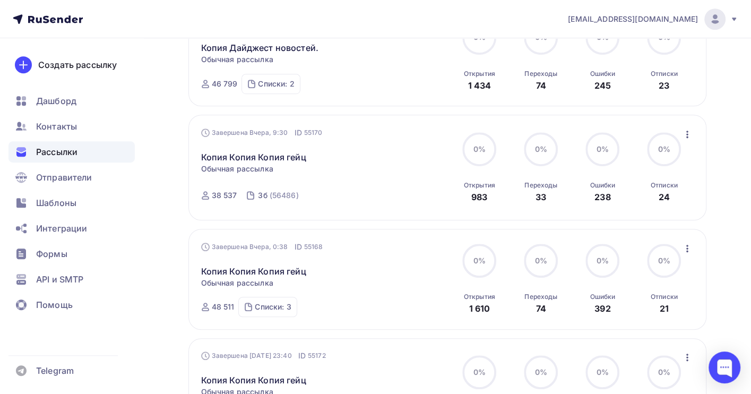
scroll to position [515, 0]
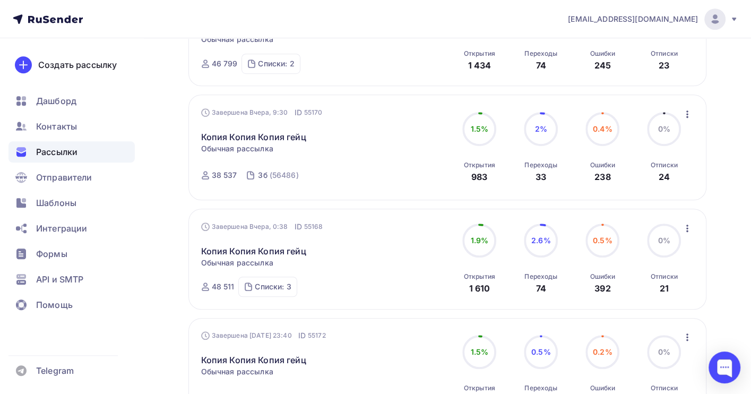
click at [683, 115] on icon "button" at bounding box center [687, 114] width 13 height 13
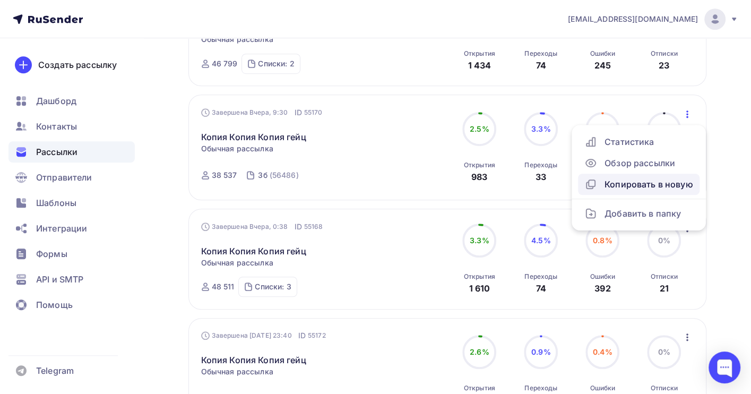
click at [647, 188] on div "Копировать в новую" at bounding box center [638, 184] width 109 height 13
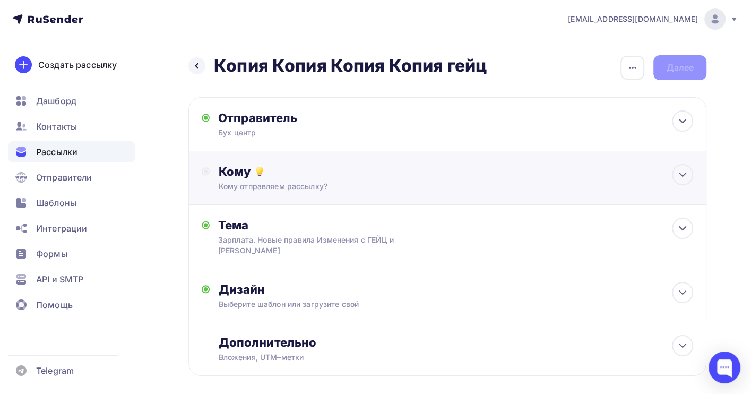
click at [453, 193] on div "Кому Кому отправляем рассылку? Списки получателей Выберите список Все списки id…" at bounding box center [447, 178] width 518 height 54
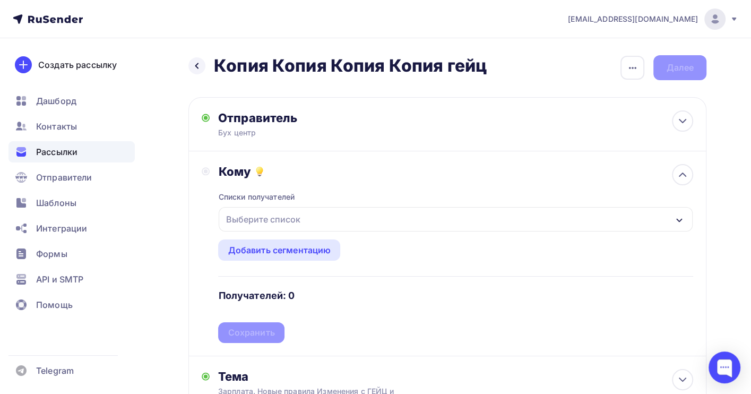
click at [303, 221] on div "Выберите список" at bounding box center [456, 219] width 474 height 24
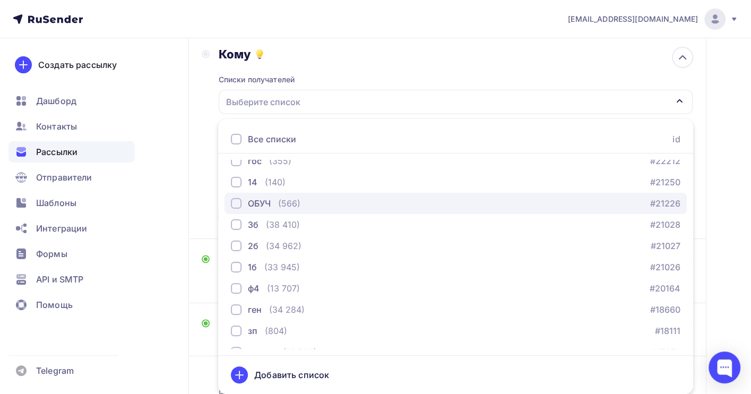
scroll to position [108, 0]
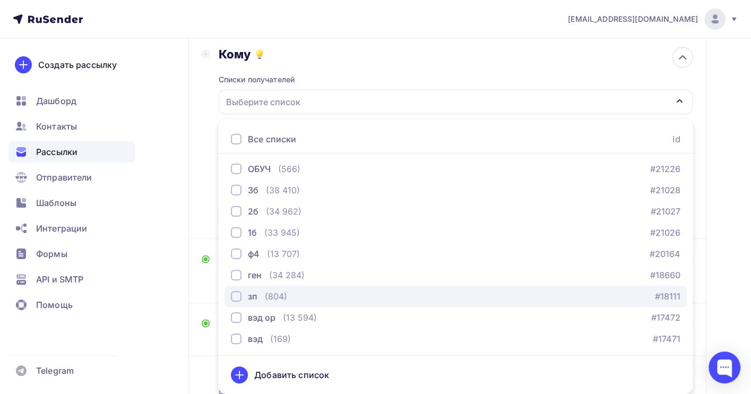
click at [299, 295] on div "зп (804) #18111" at bounding box center [455, 296] width 449 height 13
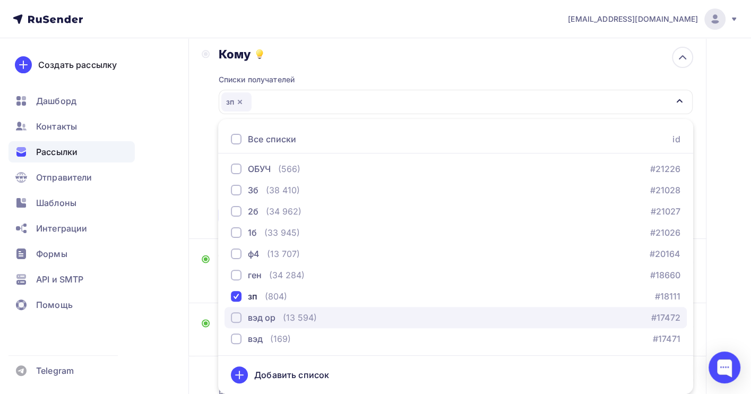
click at [307, 312] on div "(13 594)" at bounding box center [300, 317] width 34 height 13
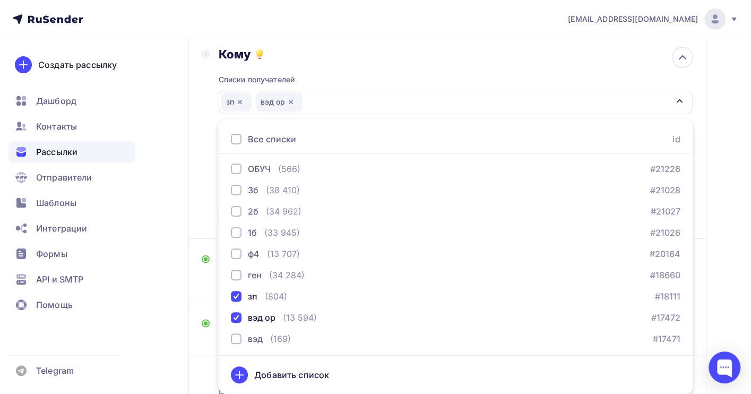
click at [738, 260] on div "Назад Копия Копия Копия Копия гейц Копия Копия Копия Копия гейц Закончить позже…" at bounding box center [375, 199] width 751 height 557
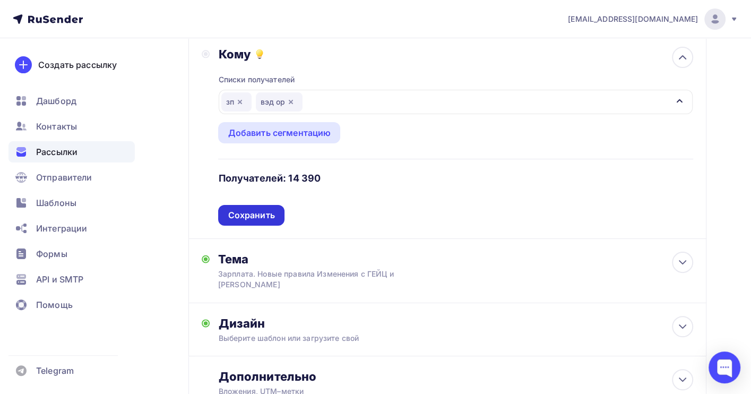
click at [267, 213] on div "Сохранить" at bounding box center [251, 215] width 47 height 12
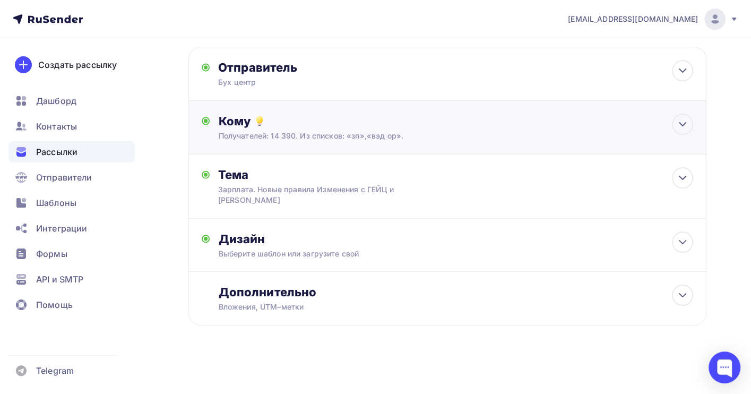
scroll to position [51, 0]
click at [673, 178] on div at bounding box center [682, 177] width 21 height 21
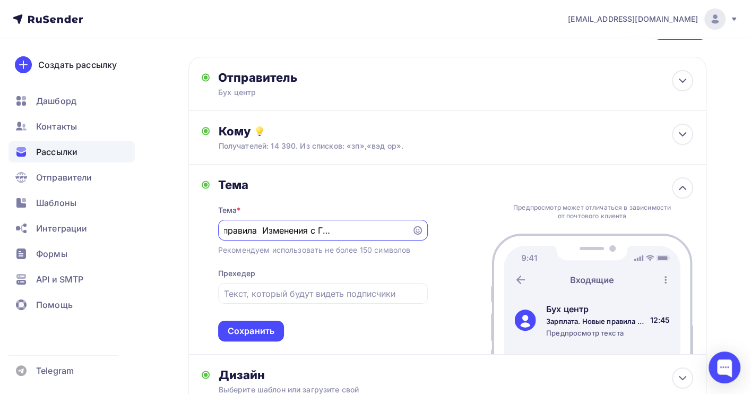
scroll to position [0, 0]
drag, startPoint x: 405, startPoint y: 231, endPoint x: 171, endPoint y: 231, distance: 234.5
click at [171, 231] on div "Назад Копия Копия Копия Копия гейц Копия Копия Копия Копия гейц Закончить позже…" at bounding box center [375, 264] width 751 height 532
click at [344, 233] on input "Зарплата. Новые правила Изменения с ГЕЙЦ и [PERSON_NAME]" at bounding box center [314, 230] width 181 height 13
drag, startPoint x: 338, startPoint y: 232, endPoint x: 273, endPoint y: 232, distance: 65.8
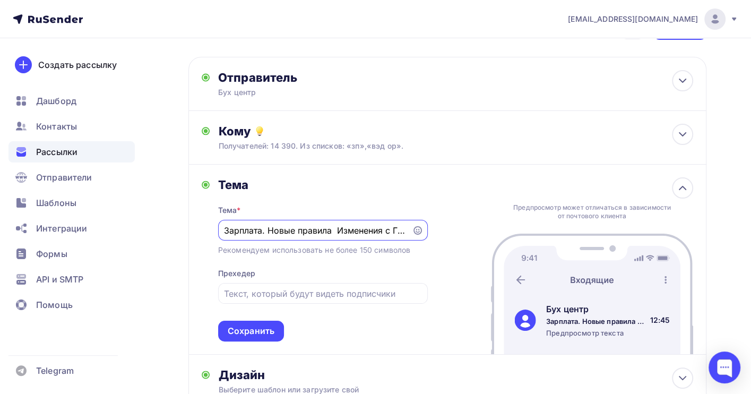
click at [273, 232] on input "Зарплата. Новые правила Изменения с ГЕЙЦ и [PERSON_NAME]" at bounding box center [314, 230] width 181 height 13
type input "Зарплата. Изменения с ГЕЙЦ и [PERSON_NAME]"
click at [720, 123] on div "Назад Копия Копия Копия Копия гейц Копия Копия Копия Копия гейц Закончить позже…" at bounding box center [375, 264] width 751 height 532
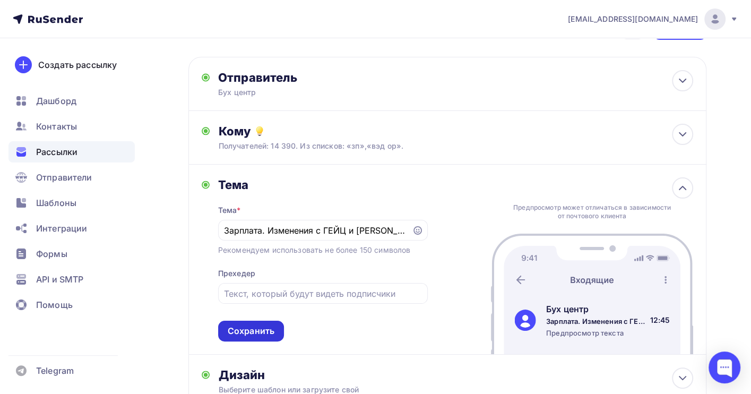
click at [239, 325] on div "Сохранить" at bounding box center [251, 330] width 66 height 21
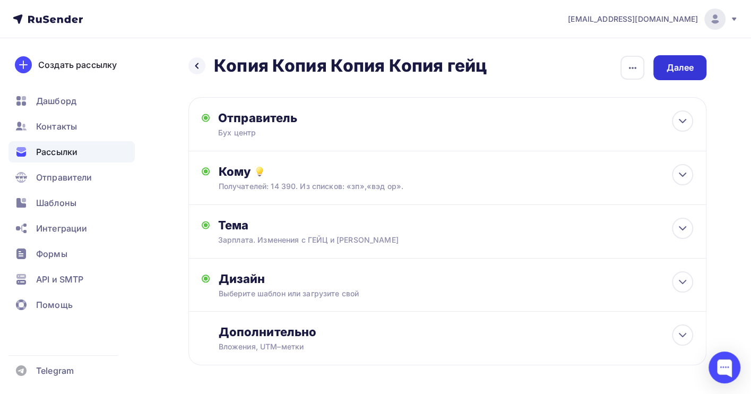
click at [673, 69] on div "Далее" at bounding box center [680, 68] width 28 height 12
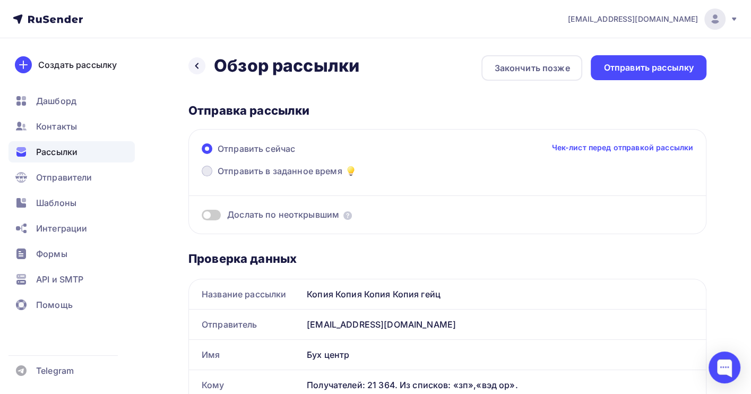
click at [244, 171] on span "Отправить в заданное время" at bounding box center [280, 170] width 125 height 13
click at [218, 177] on input "Отправить в заданное время" at bounding box center [218, 177] width 0 height 0
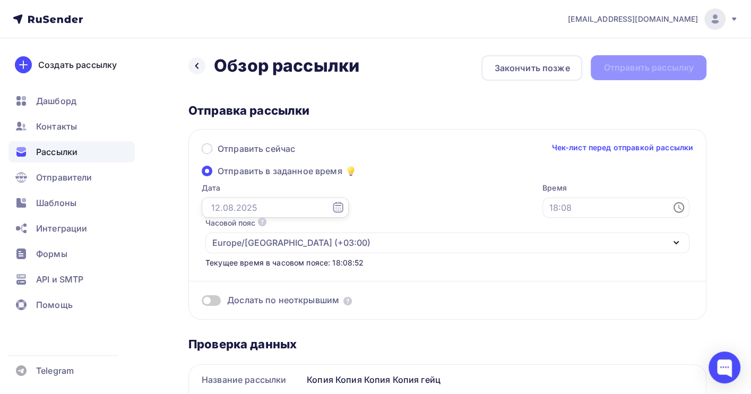
click at [240, 208] on input "text" at bounding box center [275, 207] width 147 height 20
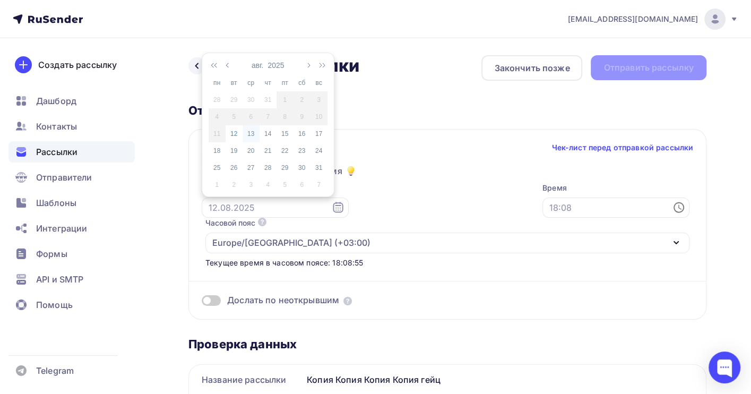
click at [249, 132] on div "13" at bounding box center [250, 134] width 17 height 10
type input "[DATE]"
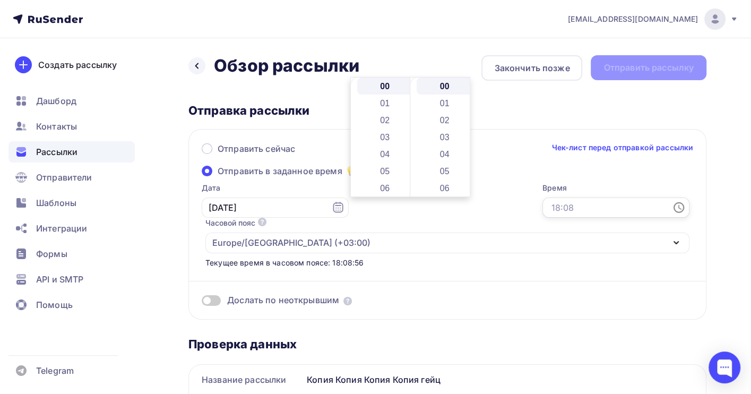
click at [542, 205] on input "text" at bounding box center [615, 207] width 147 height 20
click at [386, 117] on li "02" at bounding box center [385, 119] width 57 height 17
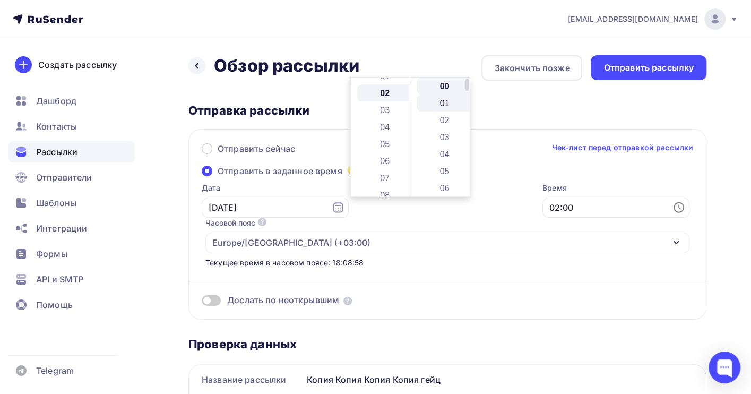
scroll to position [34, 0]
click at [446, 102] on li "01" at bounding box center [444, 102] width 57 height 17
type input "02:01"
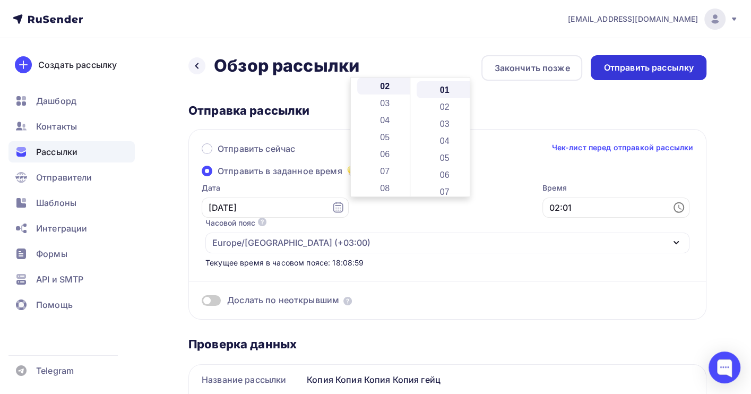
scroll to position [17, 0]
click at [616, 65] on div "Отправить рассылку" at bounding box center [648, 68] width 90 height 12
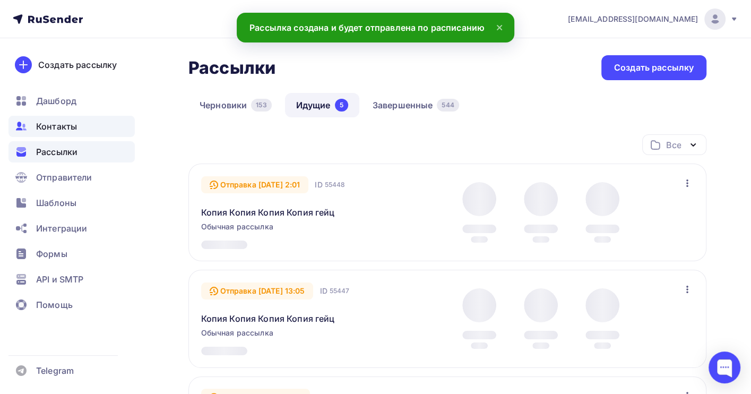
click at [69, 127] on span "Контакты" at bounding box center [56, 126] width 41 height 13
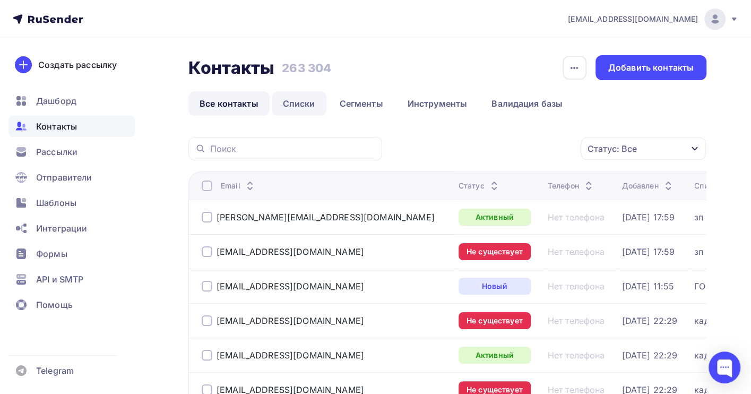
click at [300, 102] on link "Списки" at bounding box center [299, 103] width 55 height 24
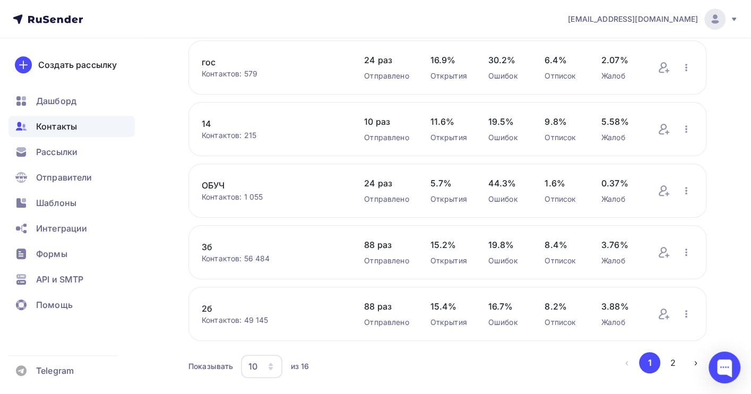
scroll to position [434, 0]
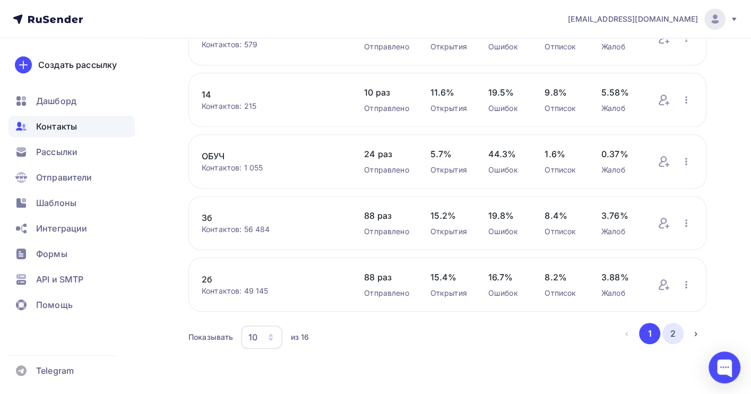
click at [667, 332] on button "2" at bounding box center [672, 333] width 21 height 21
click at [210, 154] on link "зп" at bounding box center [272, 156] width 141 height 13
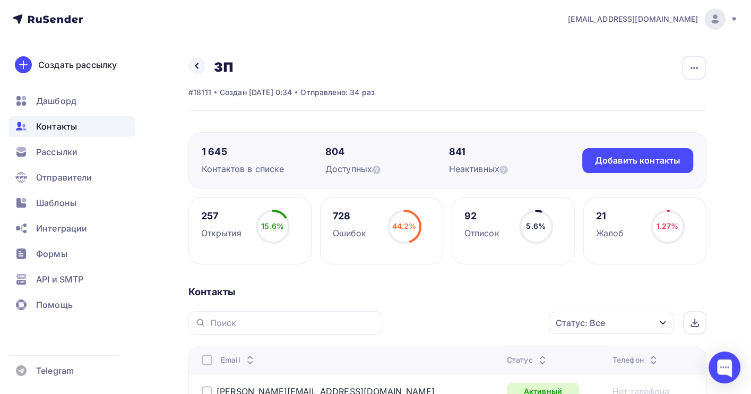
click at [473, 213] on div "92" at bounding box center [481, 216] width 35 height 13
click at [471, 234] on div "Отписок" at bounding box center [481, 233] width 35 height 13
click at [490, 227] on div "Отписок" at bounding box center [481, 233] width 35 height 13
click at [460, 225] on div "92 Отписок 5.6% 5.6%" at bounding box center [512, 230] width 123 height 67
click at [470, 215] on div "92" at bounding box center [481, 216] width 35 height 13
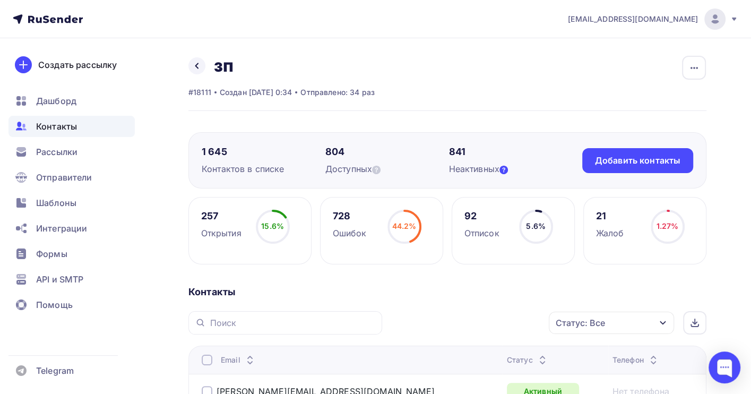
click at [504, 167] on icon at bounding box center [503, 170] width 8 height 8
click at [463, 174] on div "Неактивных" at bounding box center [510, 168] width 124 height 13
click at [341, 219] on div "728" at bounding box center [350, 216] width 34 height 13
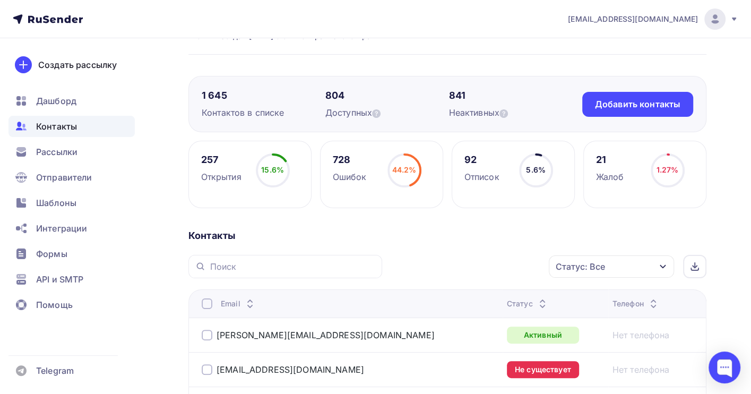
scroll to position [141, 0]
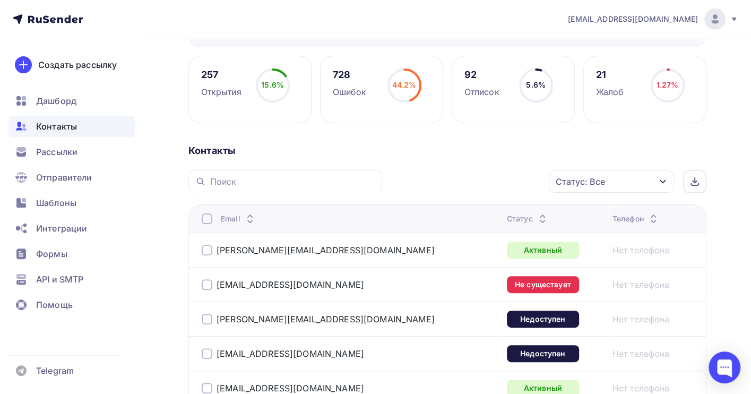
click at [666, 181] on icon "button" at bounding box center [662, 181] width 8 height 8
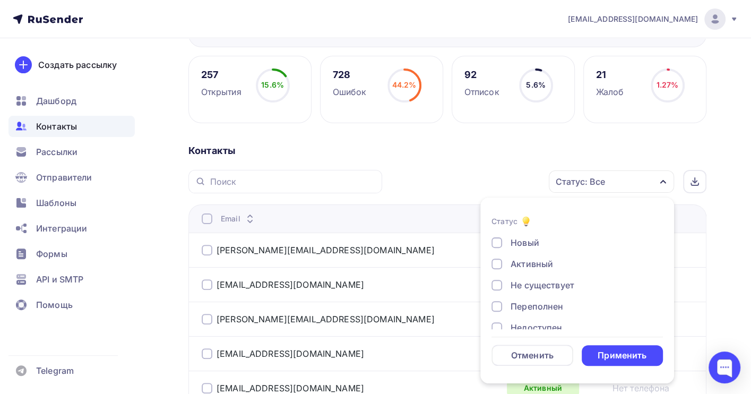
scroll to position [71, 0]
click at [497, 277] on div at bounding box center [496, 278] width 11 height 11
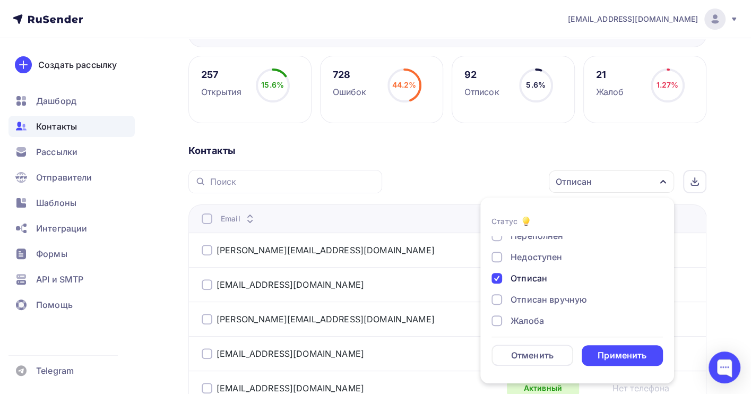
click at [498, 296] on div at bounding box center [496, 299] width 11 height 11
click at [629, 355] on div "Применить" at bounding box center [621, 355] width 49 height 12
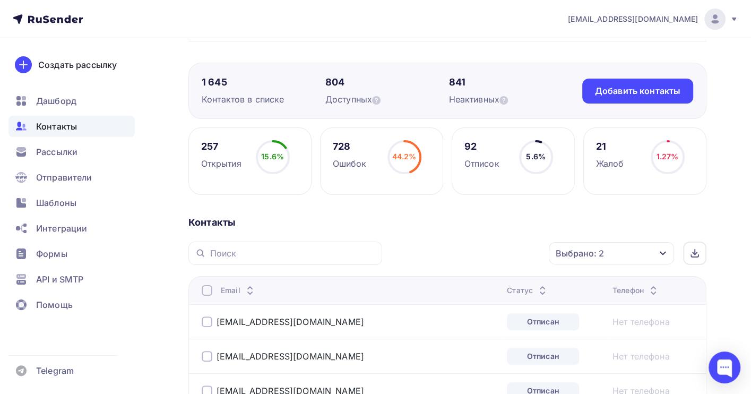
scroll to position [141, 0]
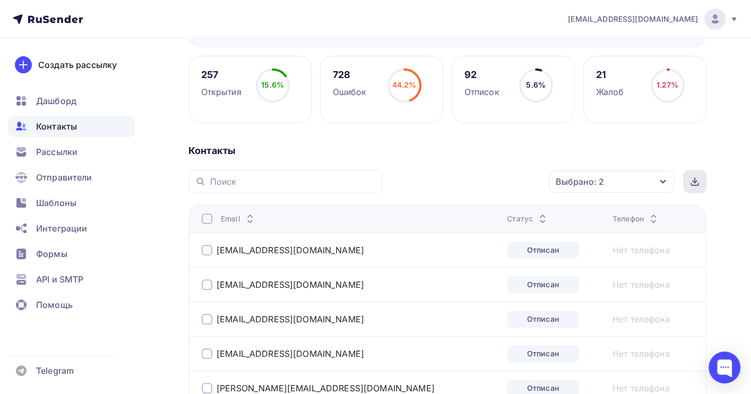
click at [692, 185] on icon at bounding box center [694, 184] width 7 height 2
